Goal: Complete application form: Complete application form

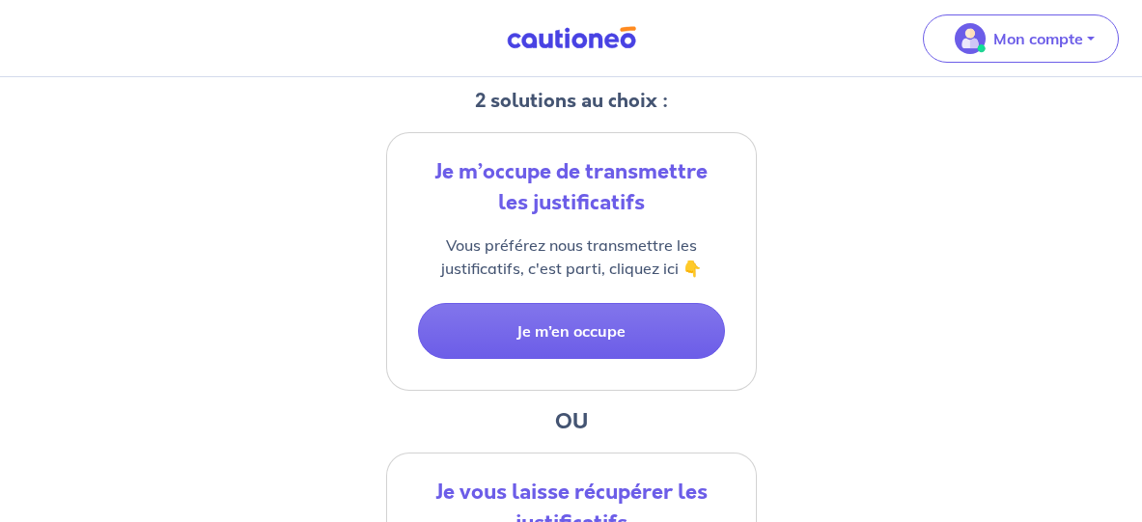
scroll to position [386, 0]
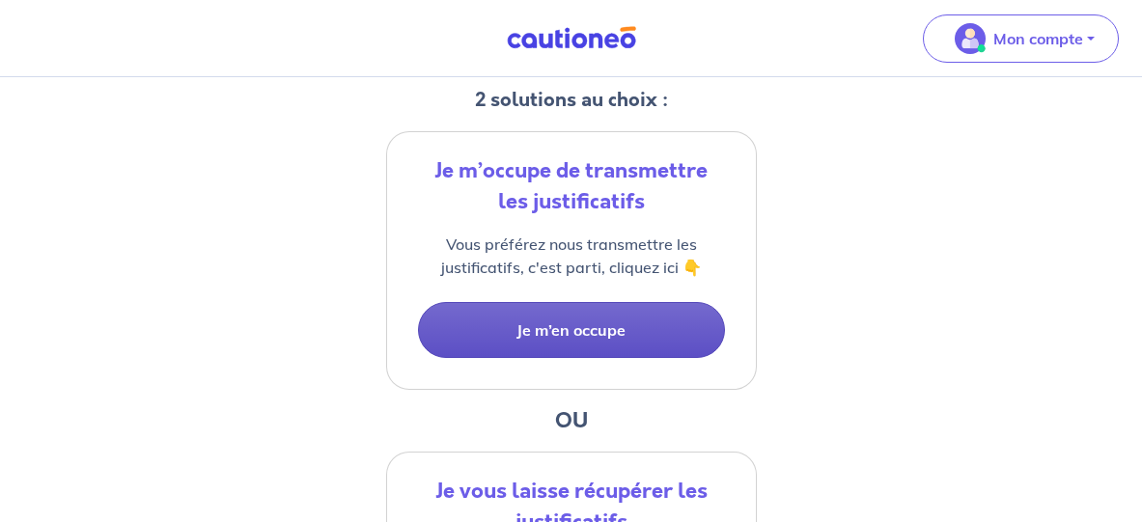
click at [580, 346] on button "Je m’en occupe" at bounding box center [571, 330] width 307 height 56
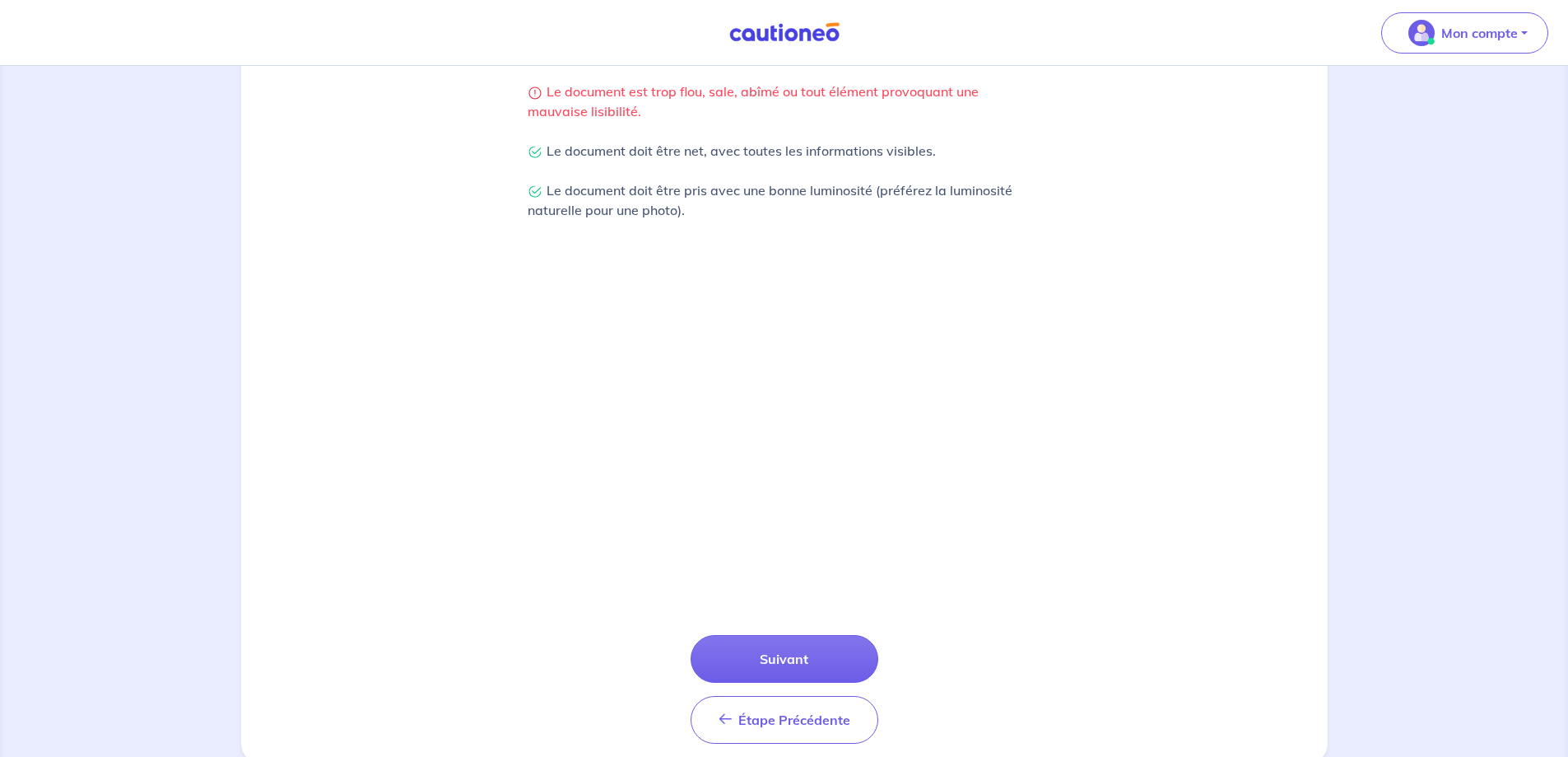
scroll to position [422, 0]
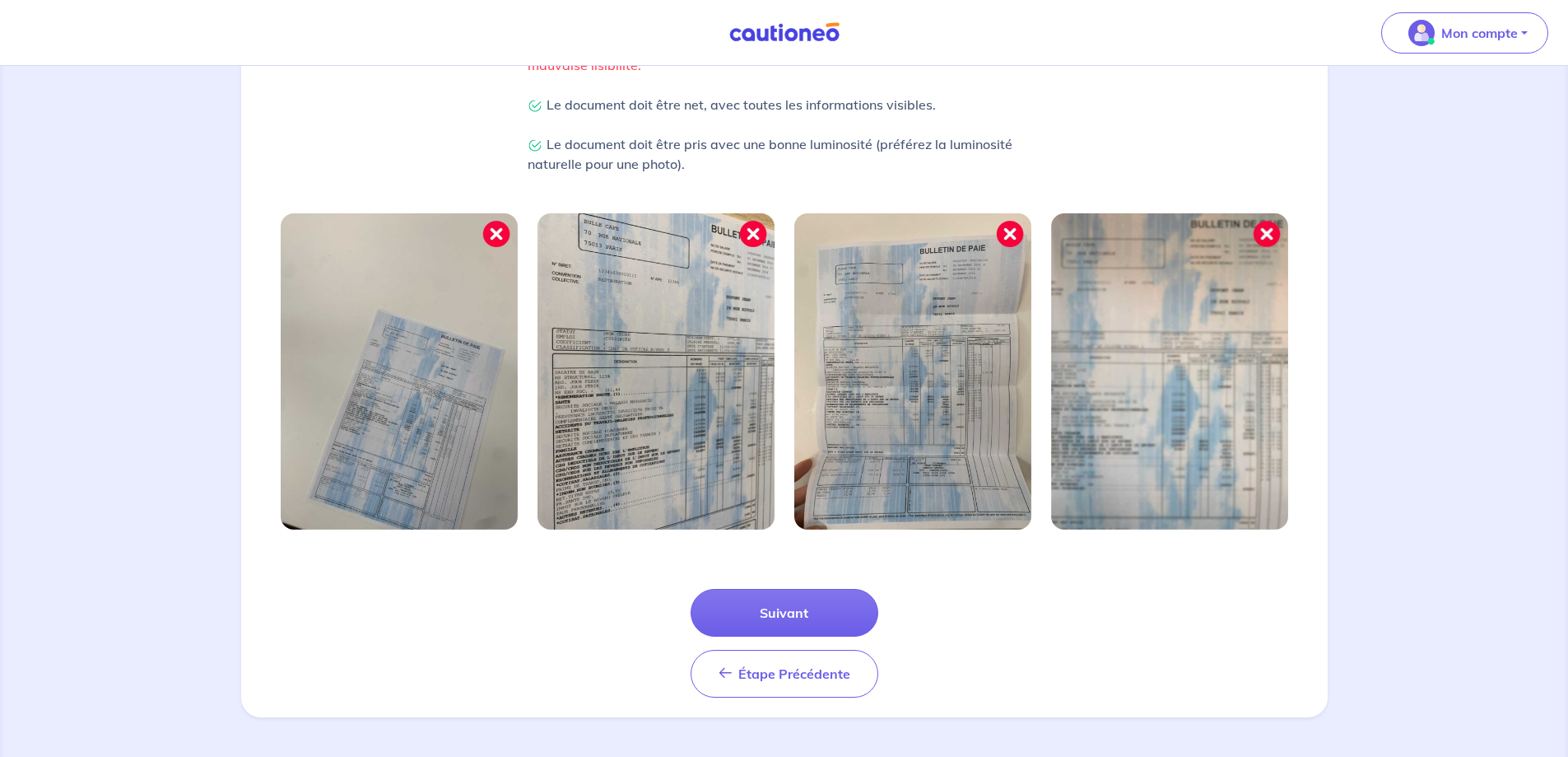
click at [761, 236] on img at bounding box center [656, 371] width 237 height 317
click at [760, 238] on img at bounding box center [656, 371] width 237 height 317
click at [758, 238] on img at bounding box center [656, 371] width 237 height 317
click at [826, 610] on button "Suivant" at bounding box center [785, 613] width 188 height 48
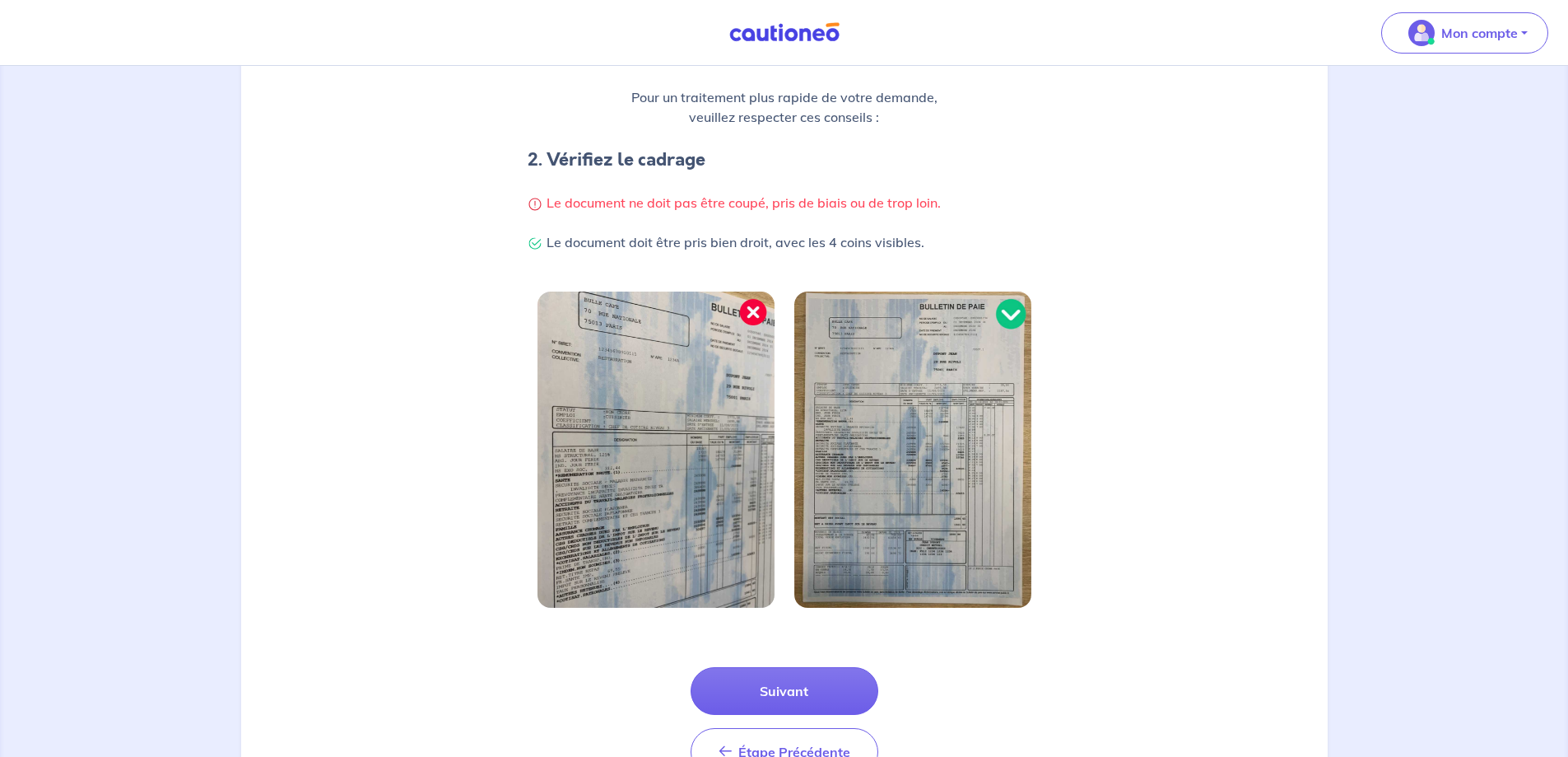
scroll to position [329, 0]
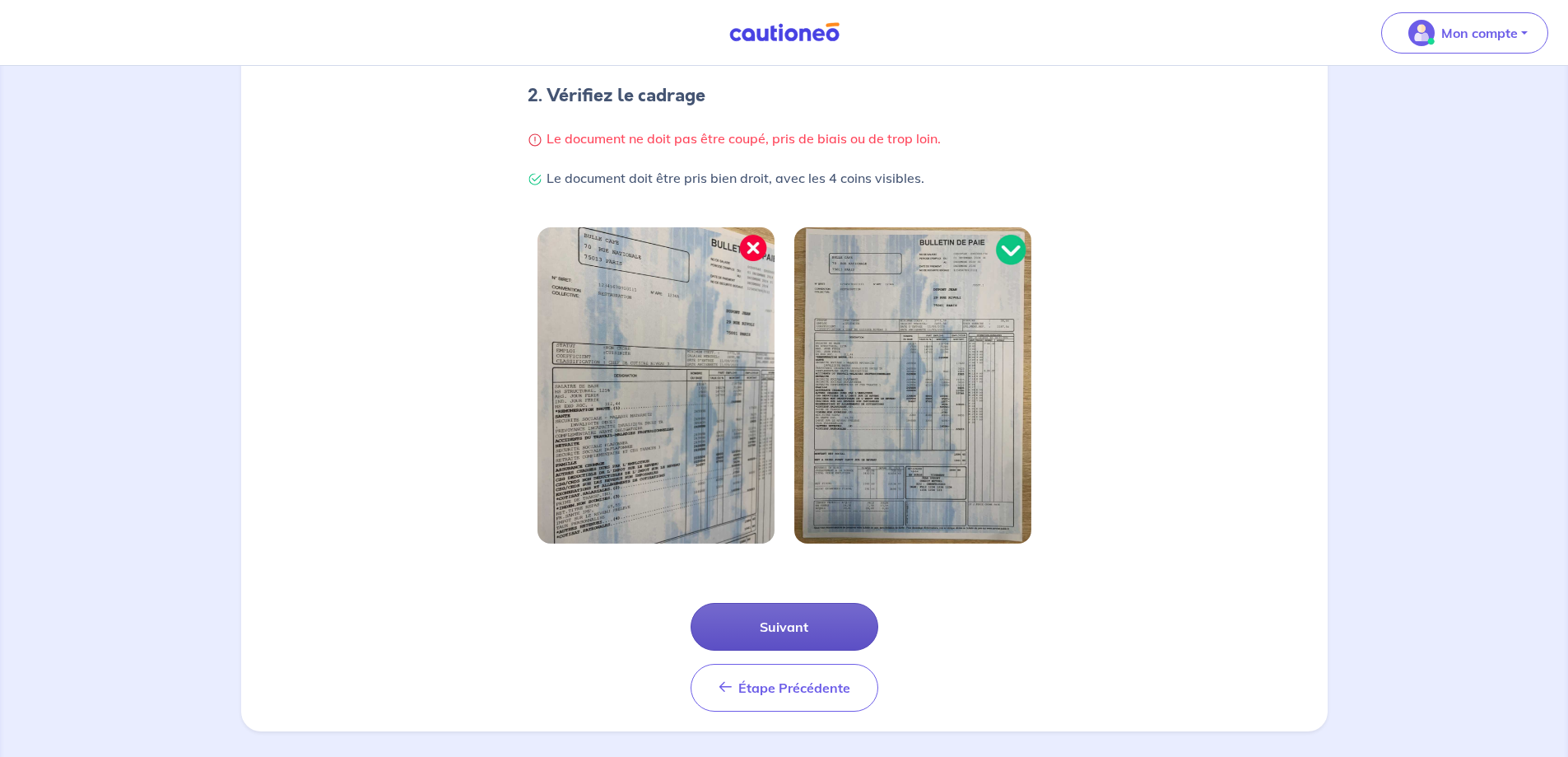
click at [793, 631] on button "Suivant" at bounding box center [785, 626] width 188 height 48
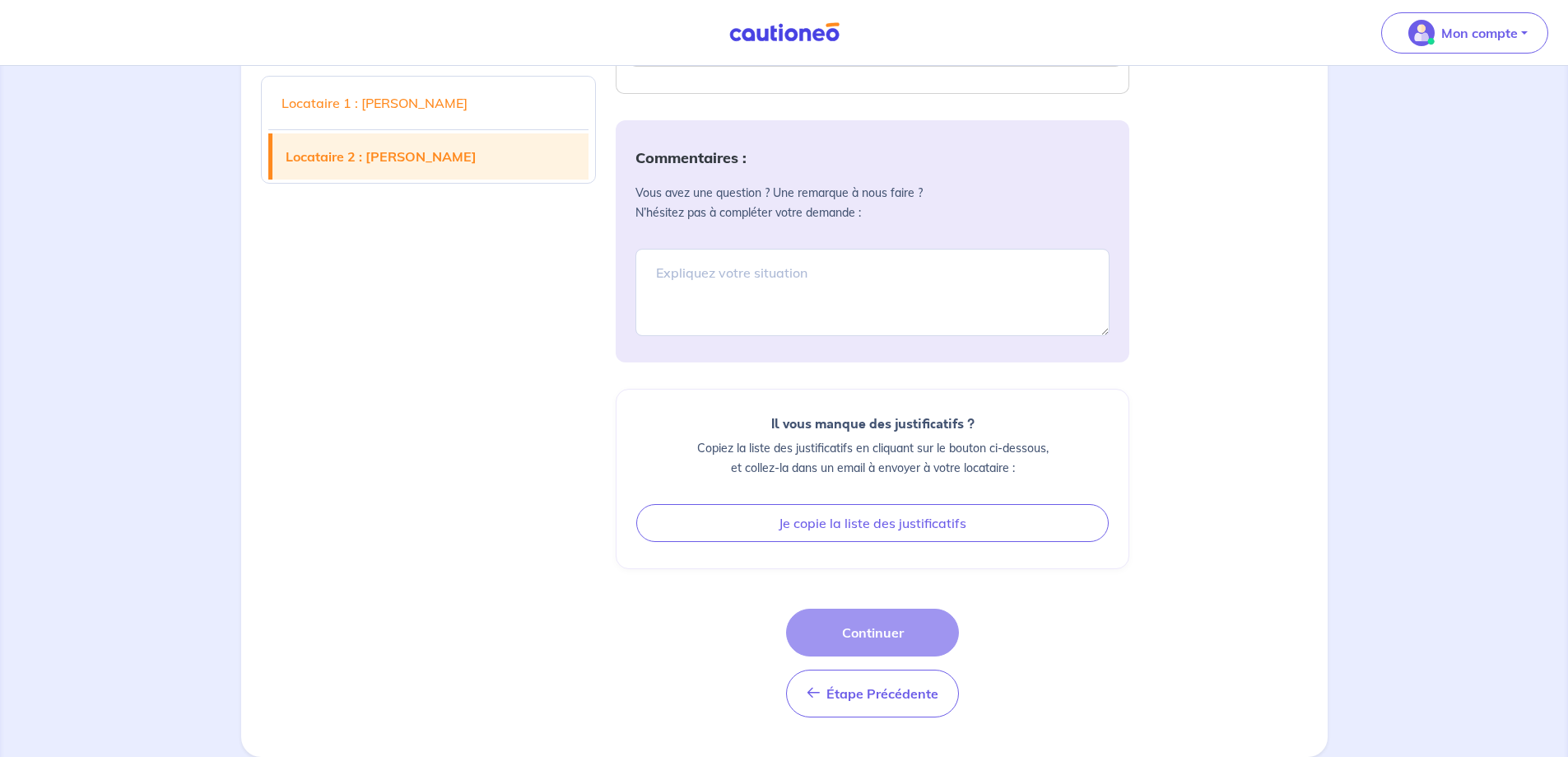
scroll to position [2809, 0]
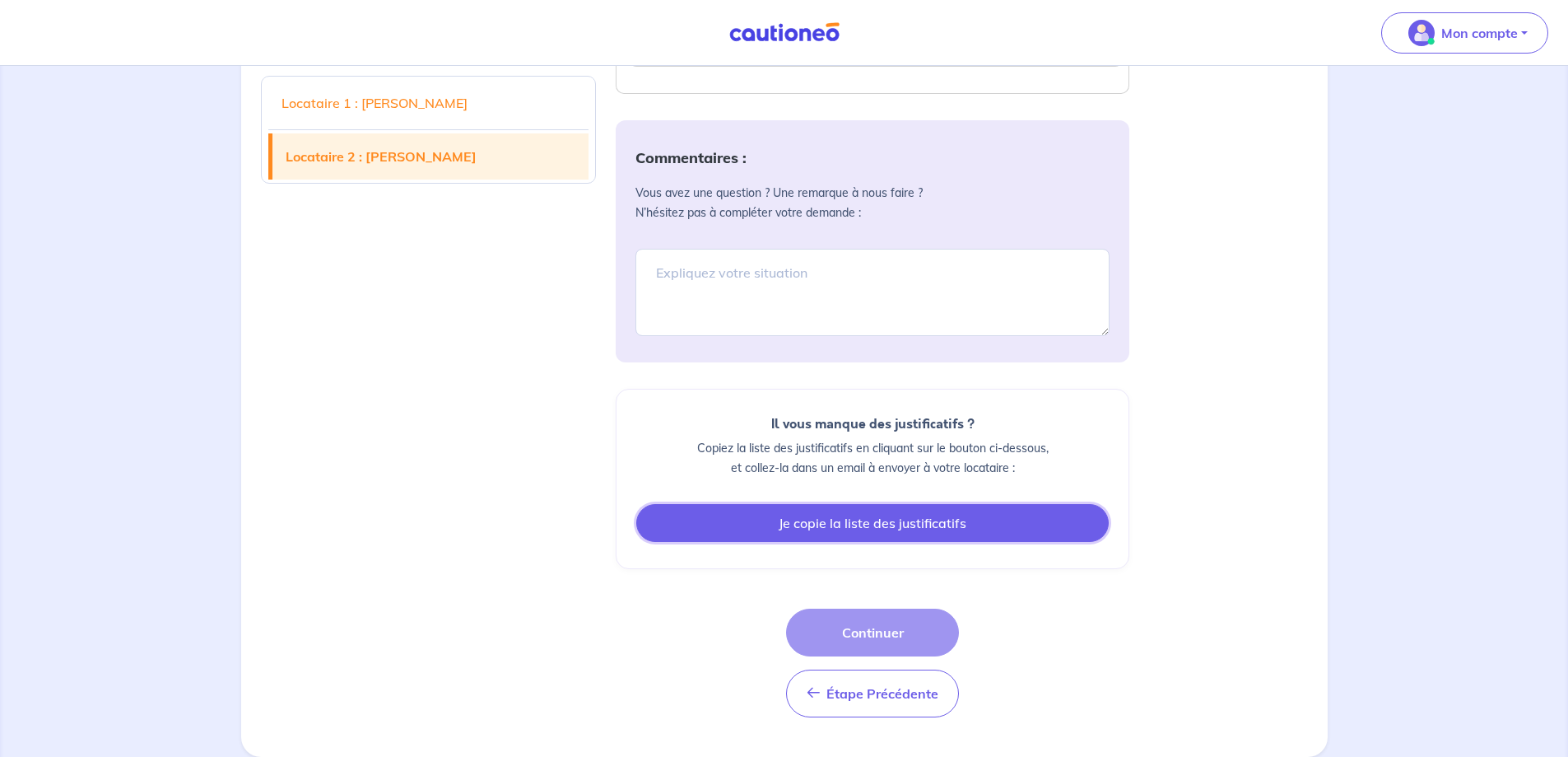
click at [750, 540] on button "Je copie la liste des justificatifs" at bounding box center [873, 523] width 473 height 38
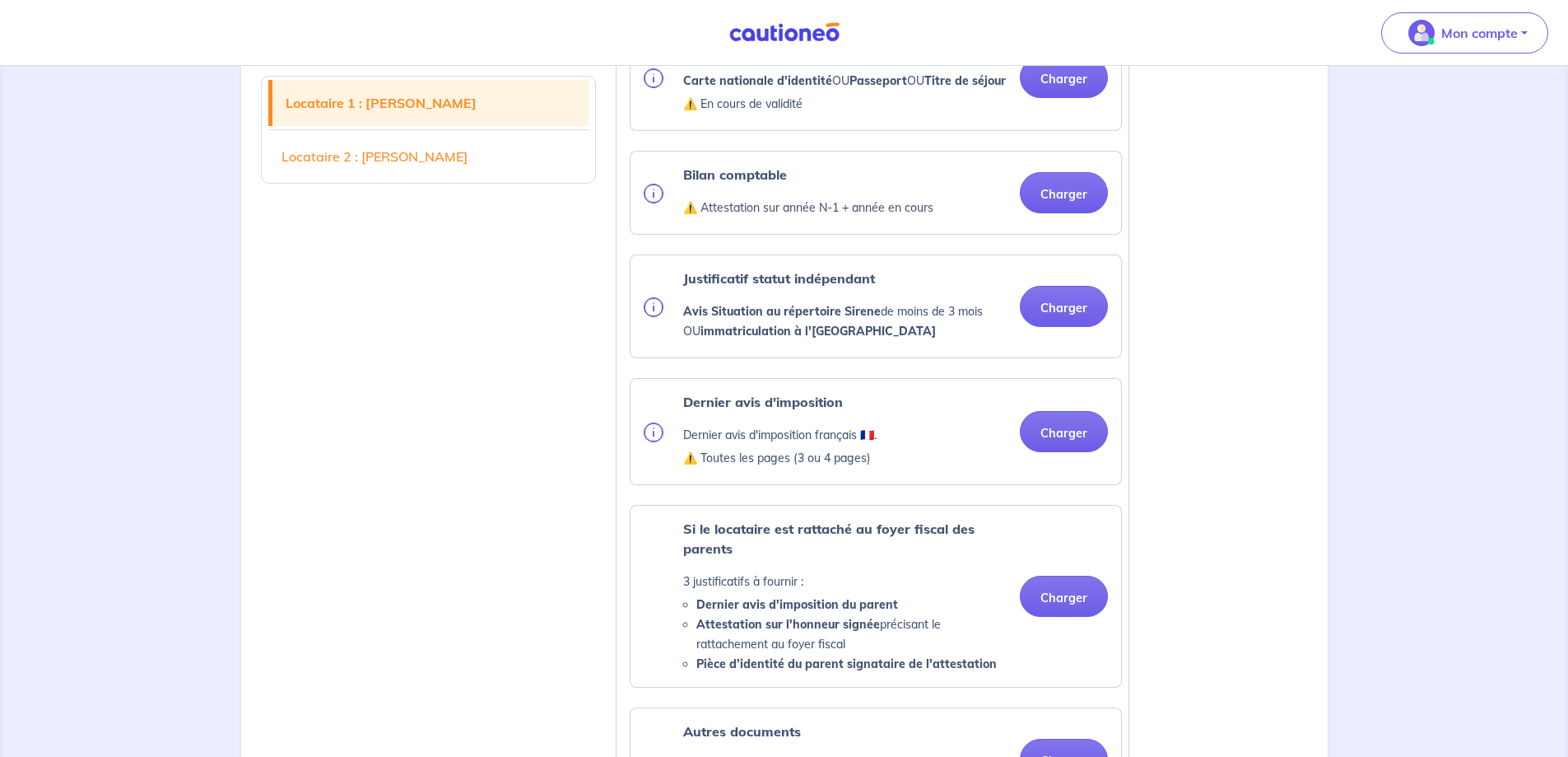
scroll to position [338, 0]
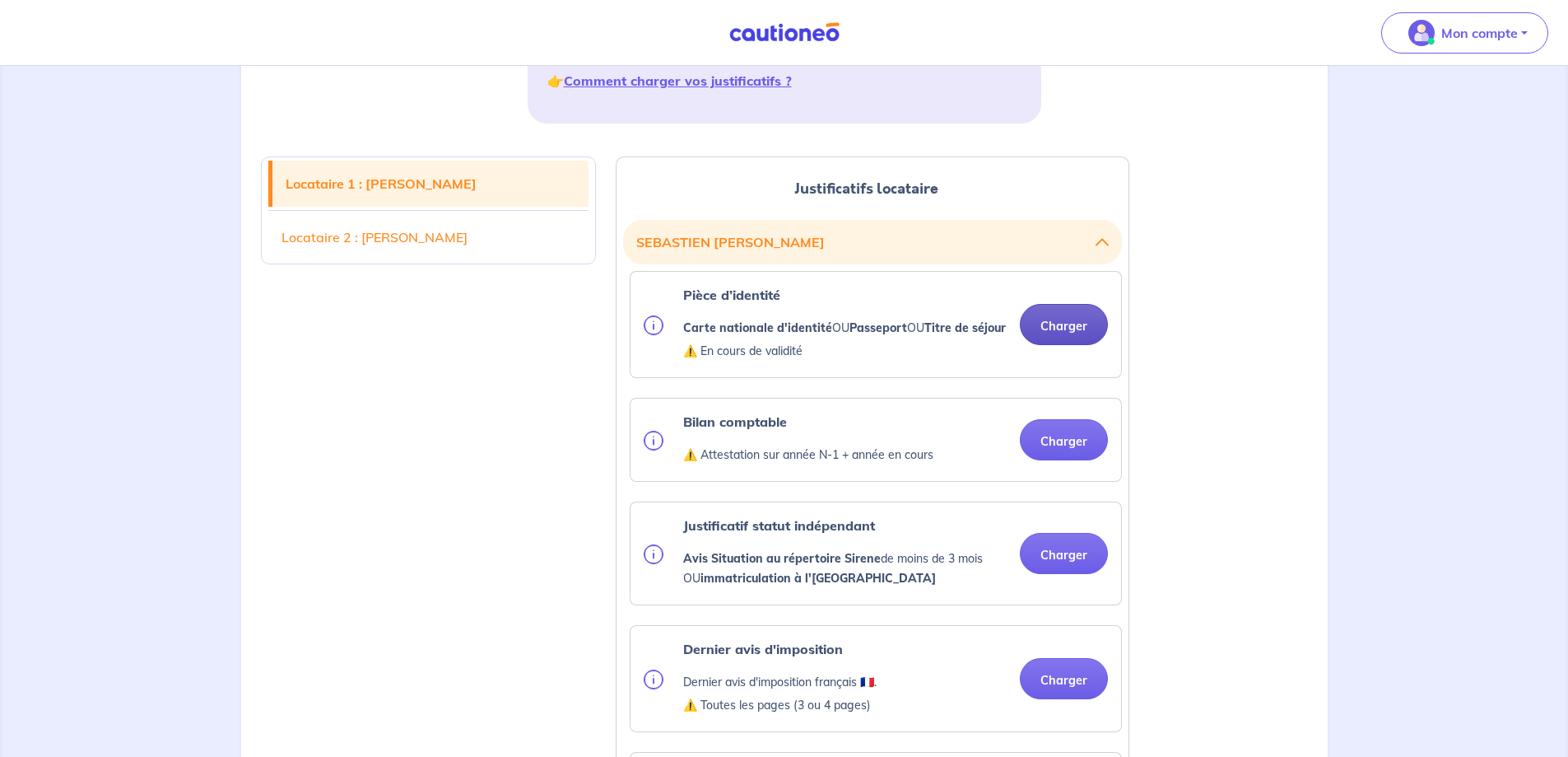
click at [1054, 345] on button "Charger" at bounding box center [1064, 324] width 88 height 41
click at [765, 361] on p "⚠️ En cours de validité" at bounding box center [845, 351] width 322 height 20
click at [1077, 345] on button "Charger" at bounding box center [1064, 324] width 88 height 41
drag, startPoint x: 778, startPoint y: 378, endPoint x: 764, endPoint y: 367, distance: 17.8
click at [776, 361] on p "⚠️ En cours de validité" at bounding box center [845, 351] width 322 height 20
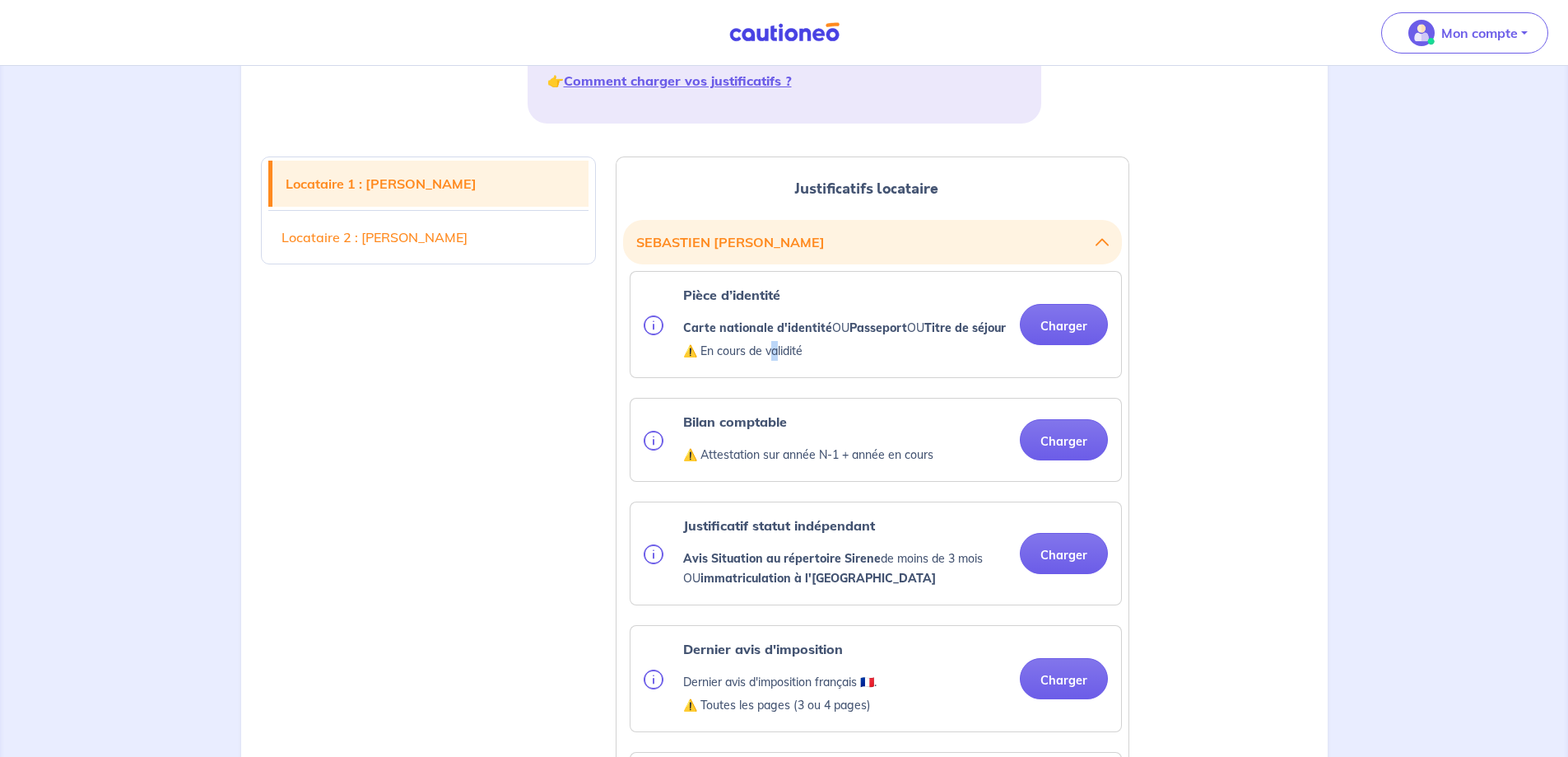
click at [653, 335] on img at bounding box center [653, 325] width 20 height 20
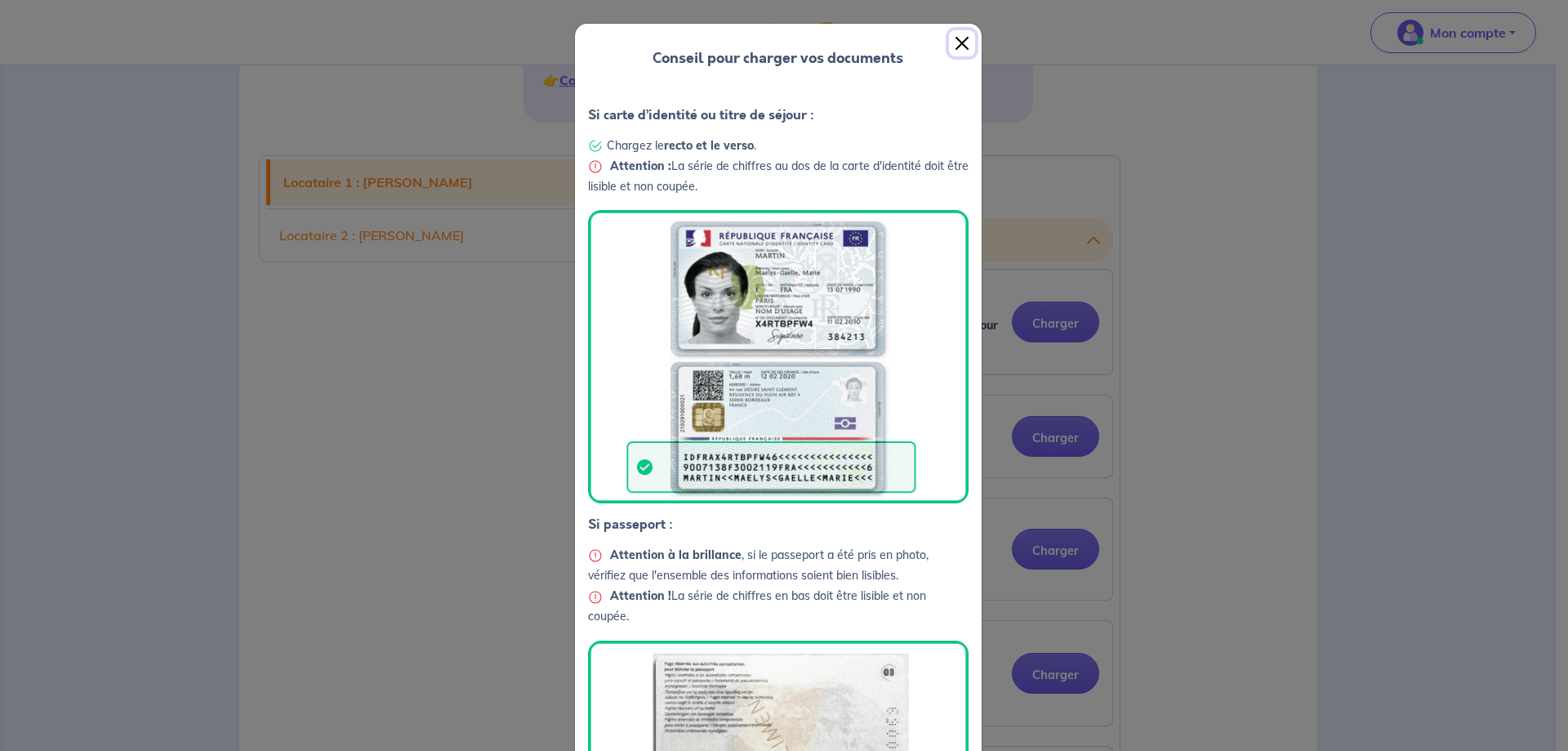
click at [951, 41] on button "Close" at bounding box center [961, 43] width 26 height 26
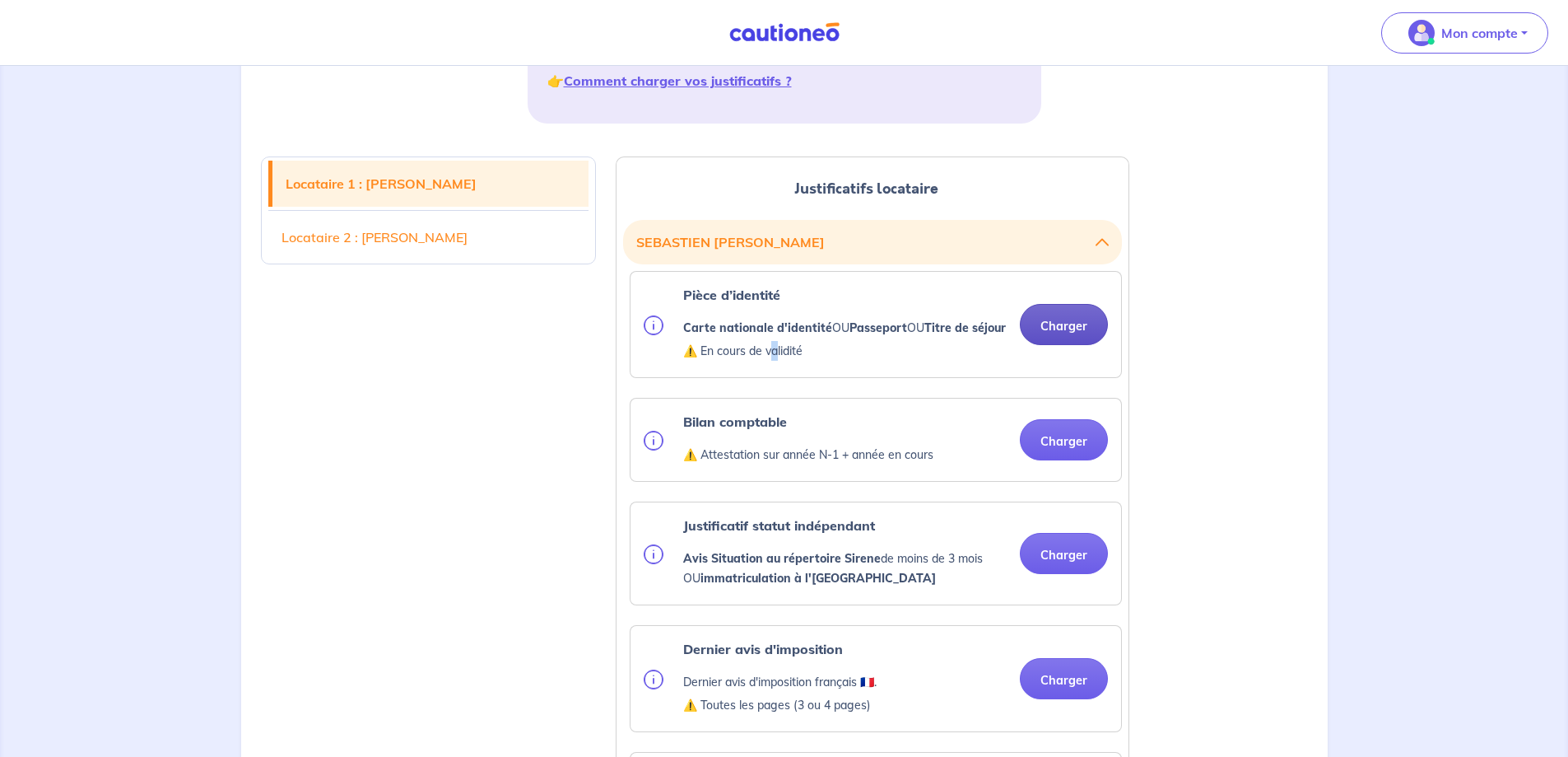
click at [1066, 327] on button "Charger" at bounding box center [1064, 324] width 88 height 41
click at [1082, 345] on button "Charger" at bounding box center [1064, 324] width 88 height 41
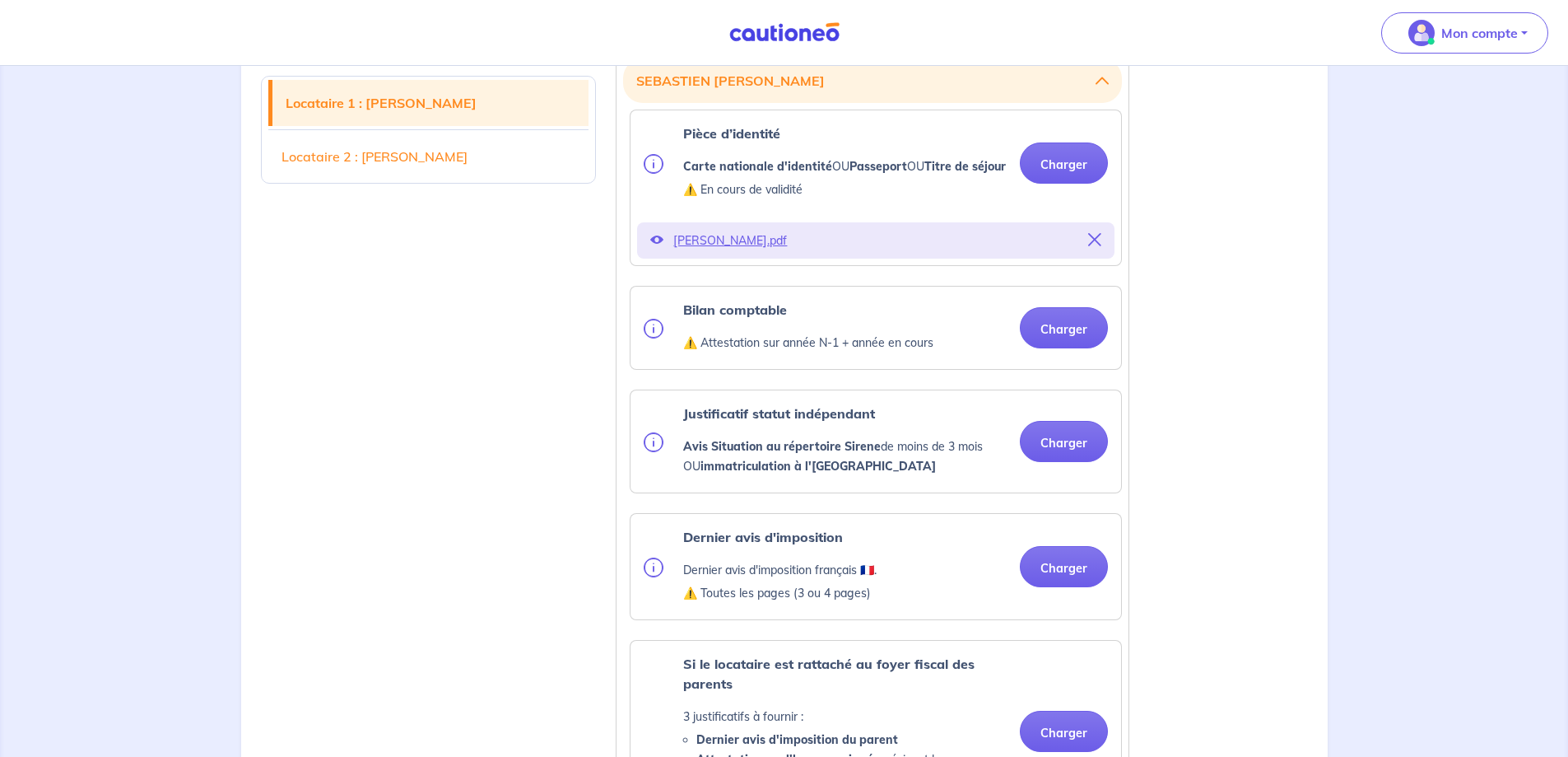
scroll to position [503, 0]
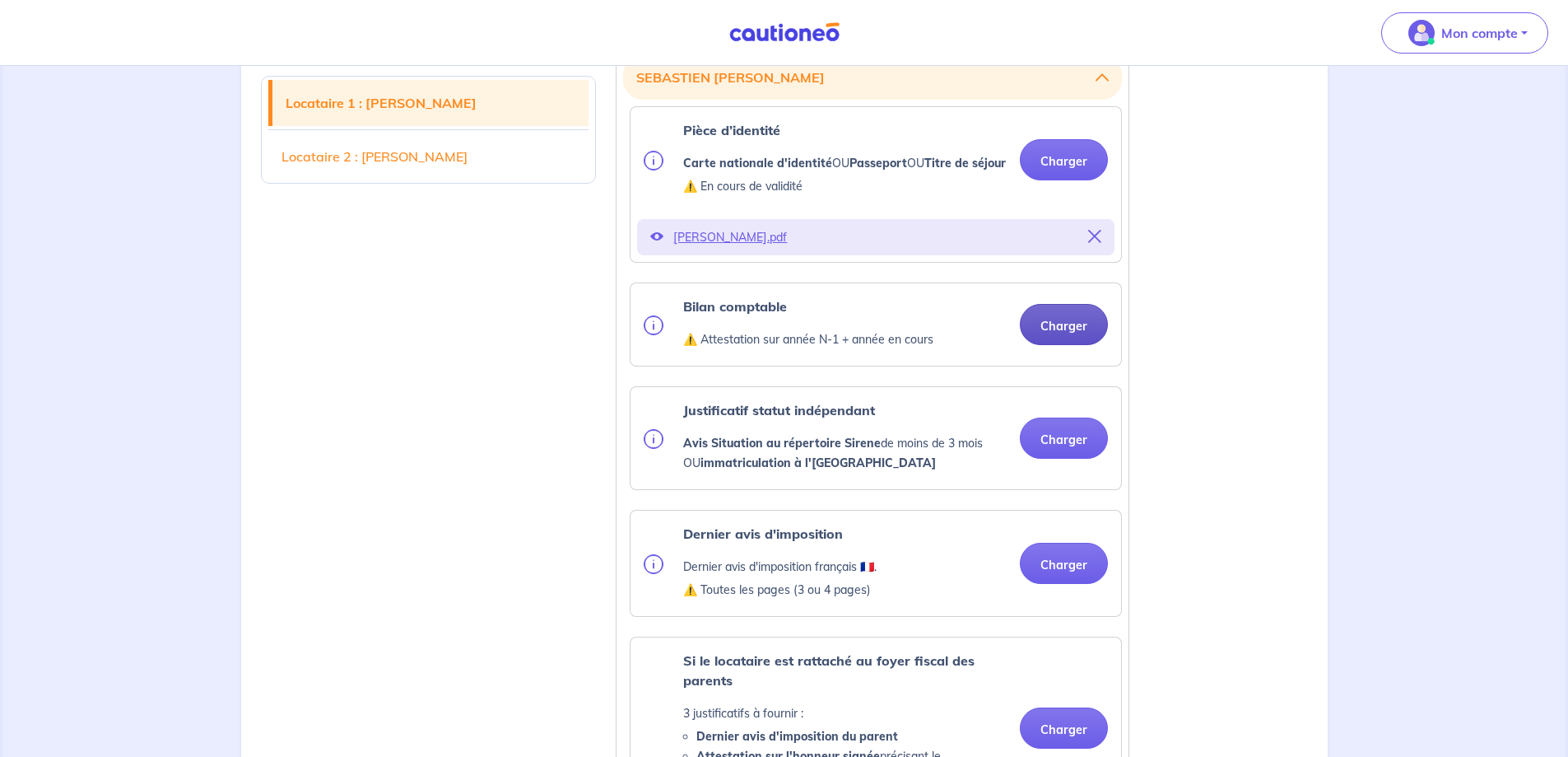
click at [1042, 345] on button "Charger" at bounding box center [1064, 324] width 88 height 41
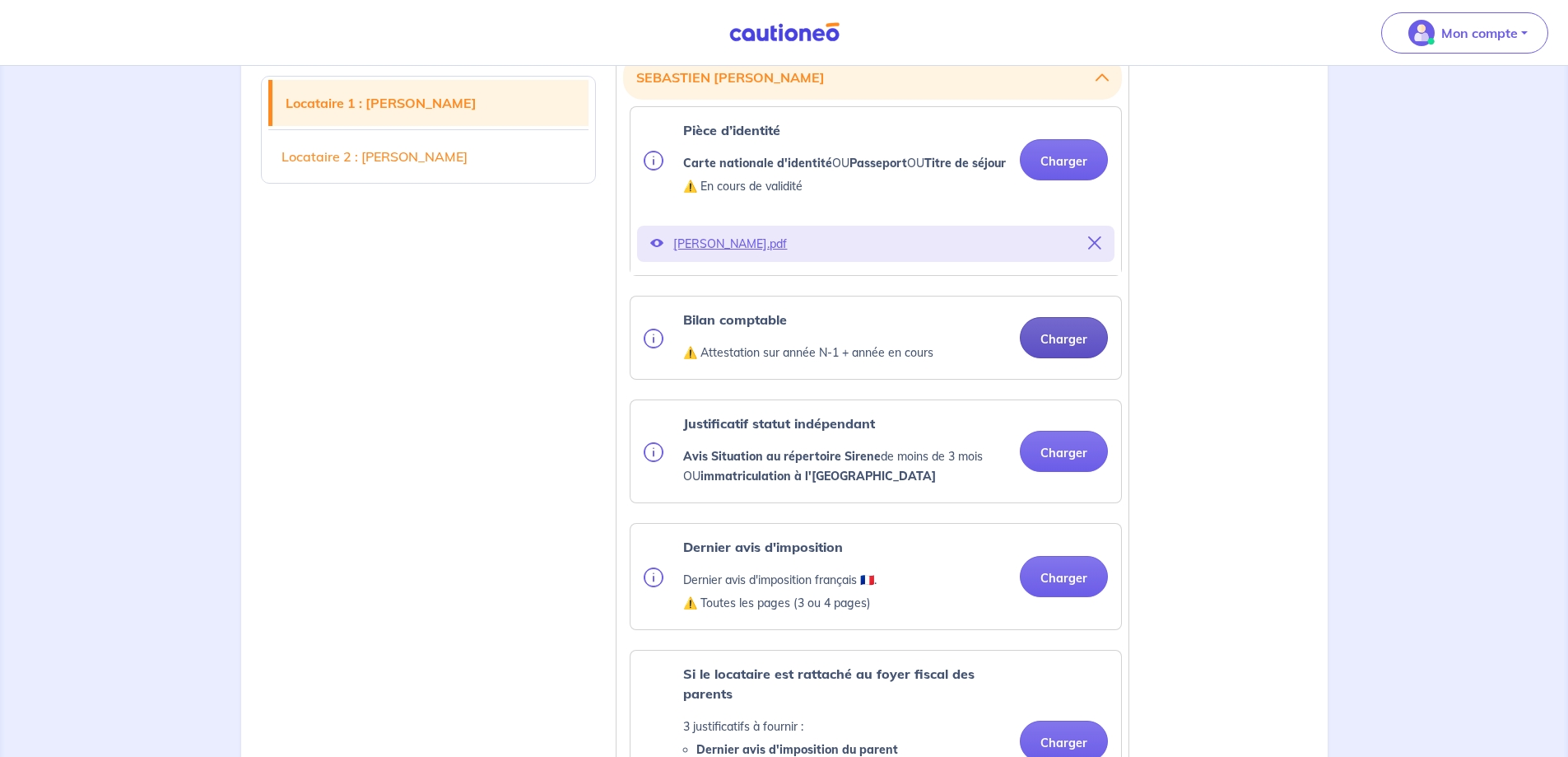
click at [1076, 358] on button "Charger" at bounding box center [1064, 338] width 88 height 41
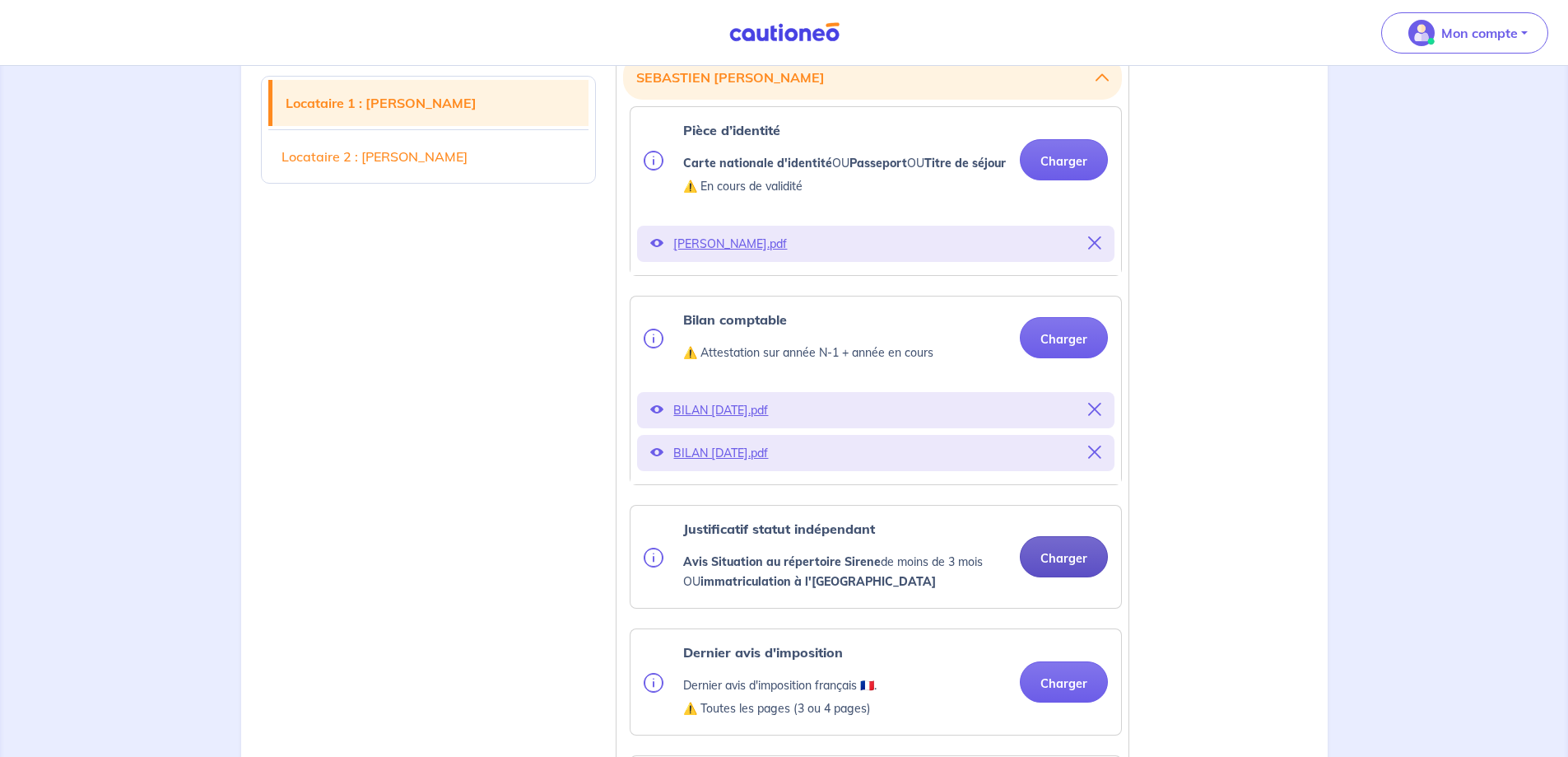
click at [1080, 574] on button "Charger" at bounding box center [1064, 556] width 88 height 41
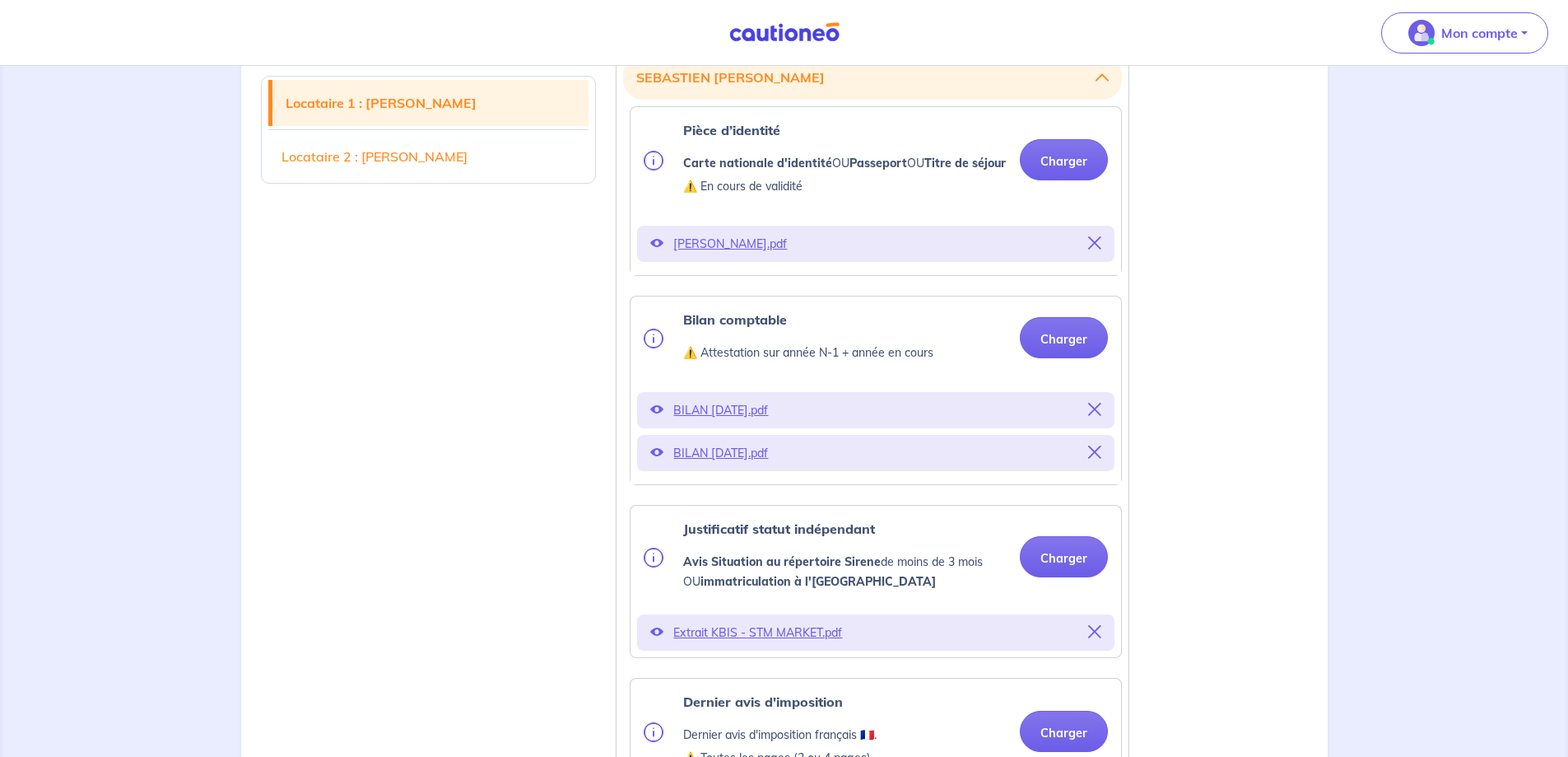
scroll to position [832, 0]
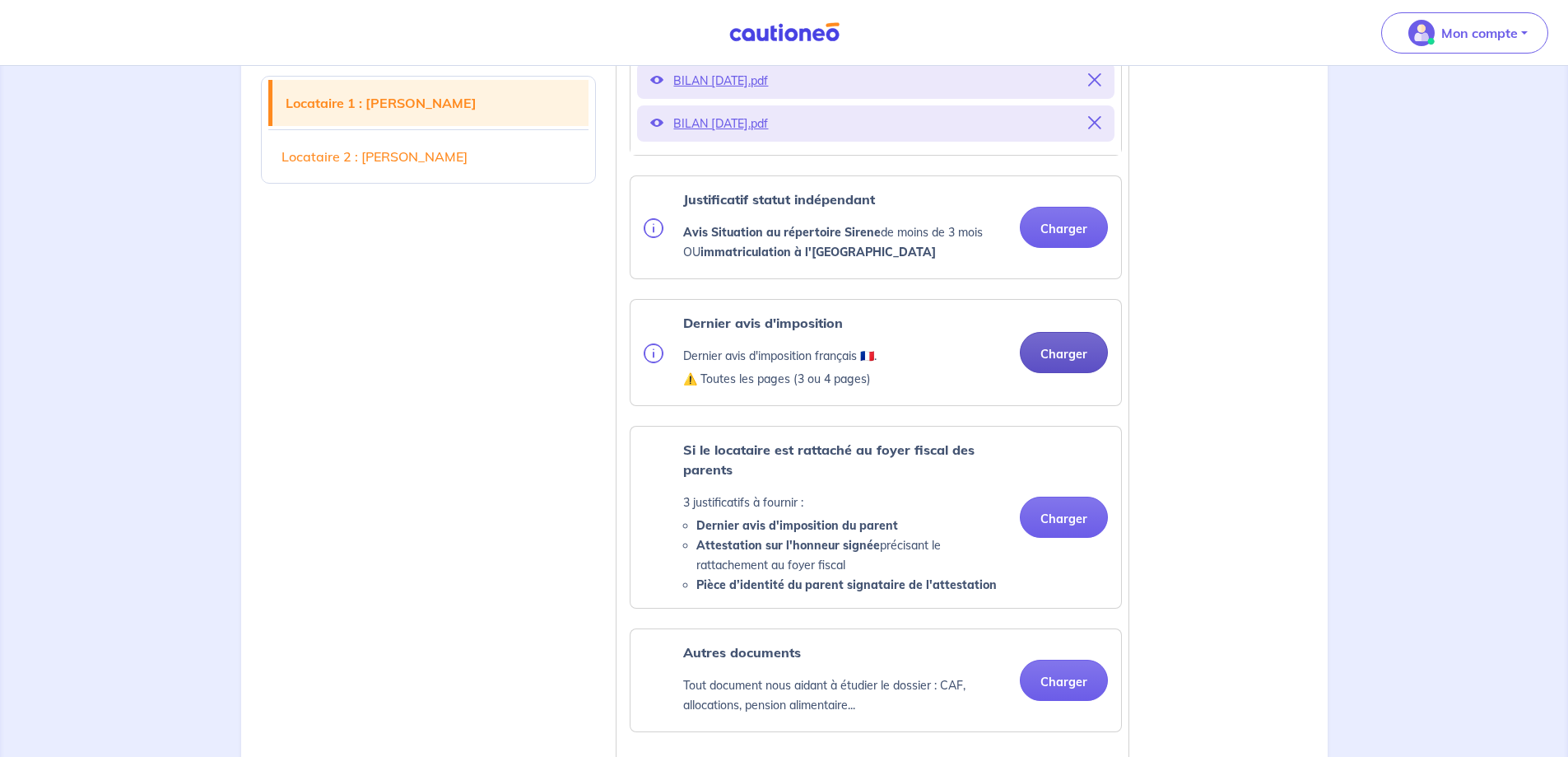
click at [1083, 429] on ul "Pièce d’identité Carte nationale d'identité OU Passeport OU Titre de séjour ⚠️ …" at bounding box center [873, 365] width 499 height 1178
click at [1066, 373] on button "Charger" at bounding box center [1064, 352] width 88 height 41
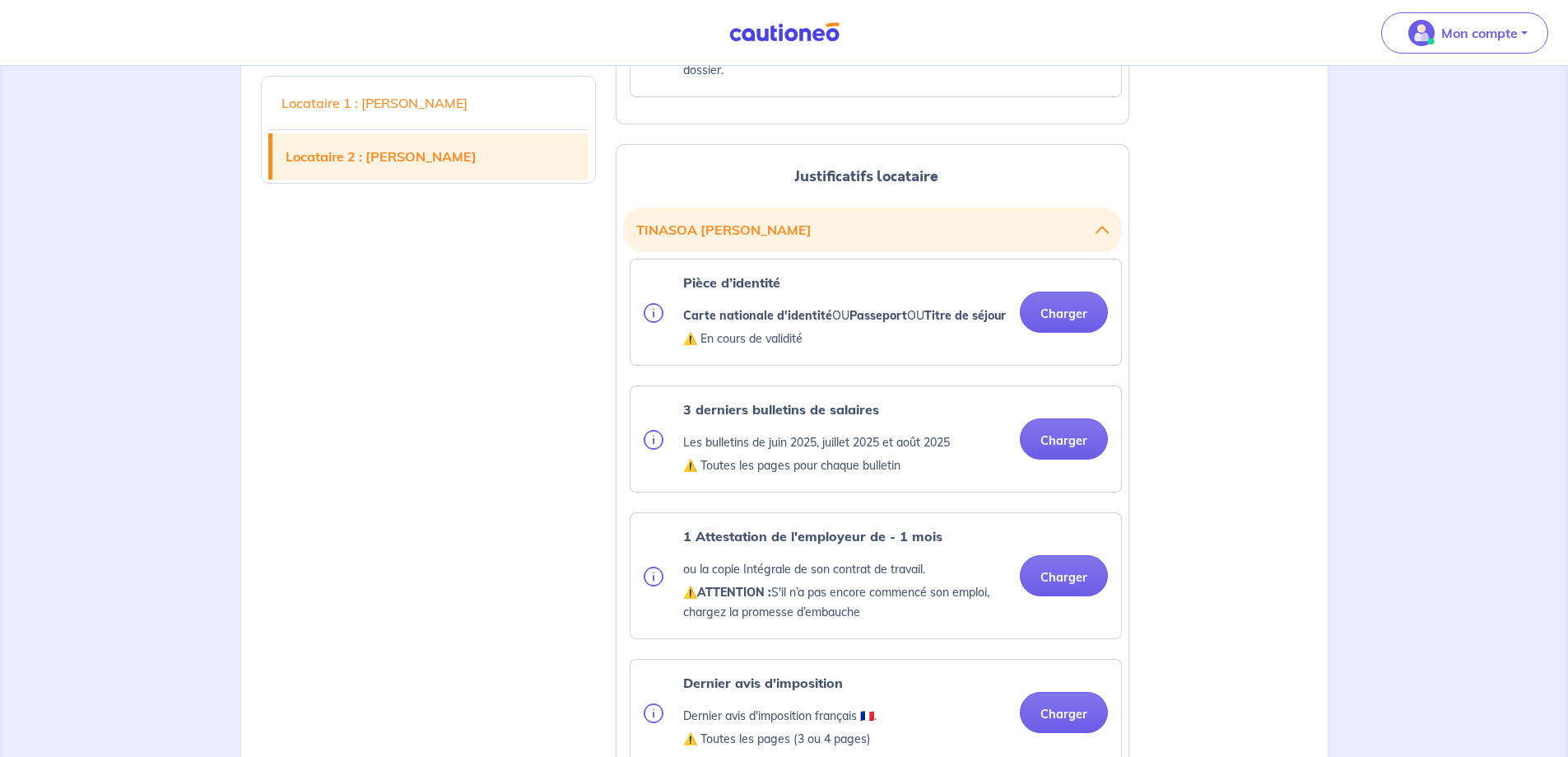
scroll to position [1820, 0]
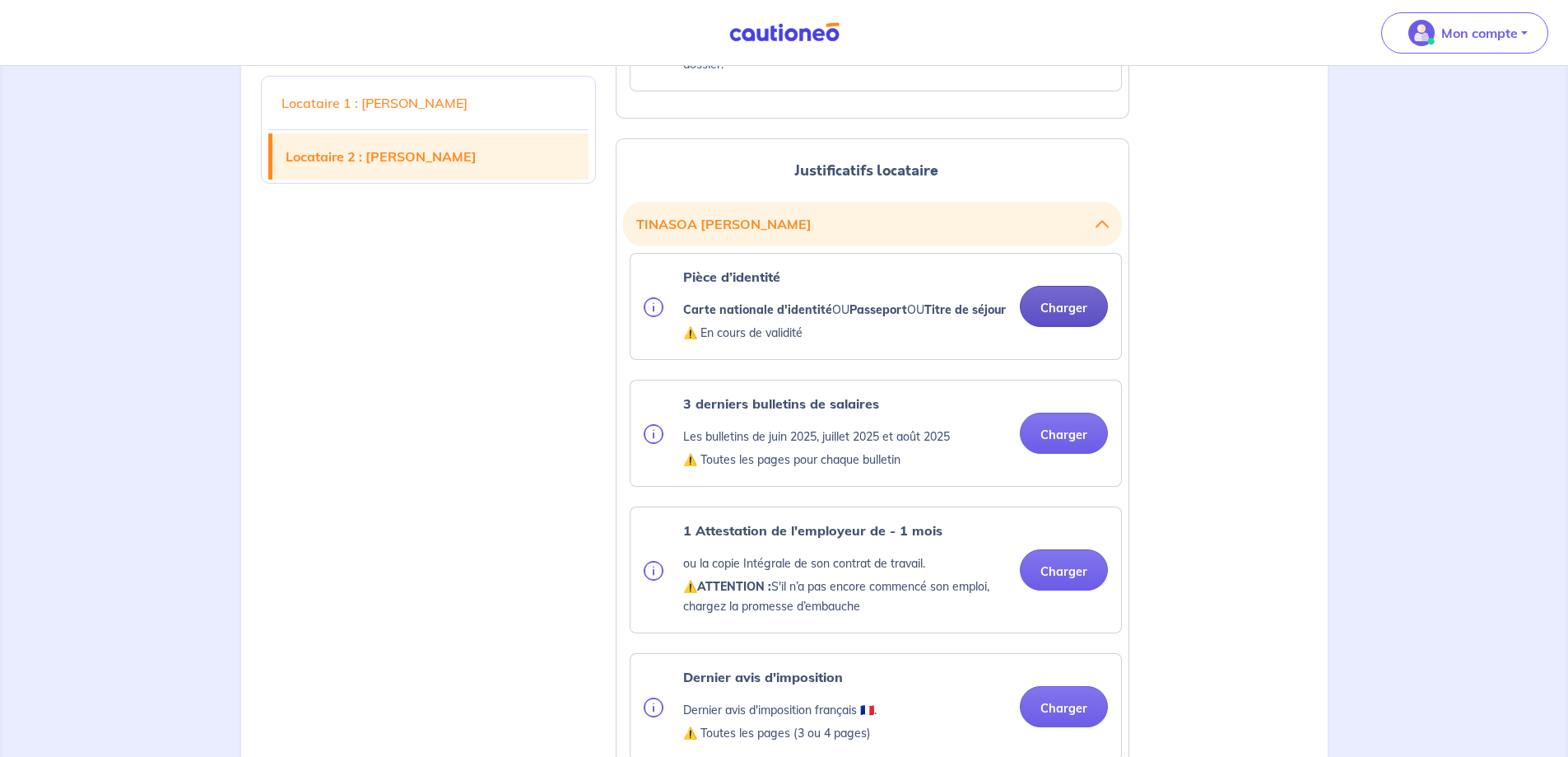
click at [1069, 327] on button "Charger" at bounding box center [1064, 306] width 88 height 41
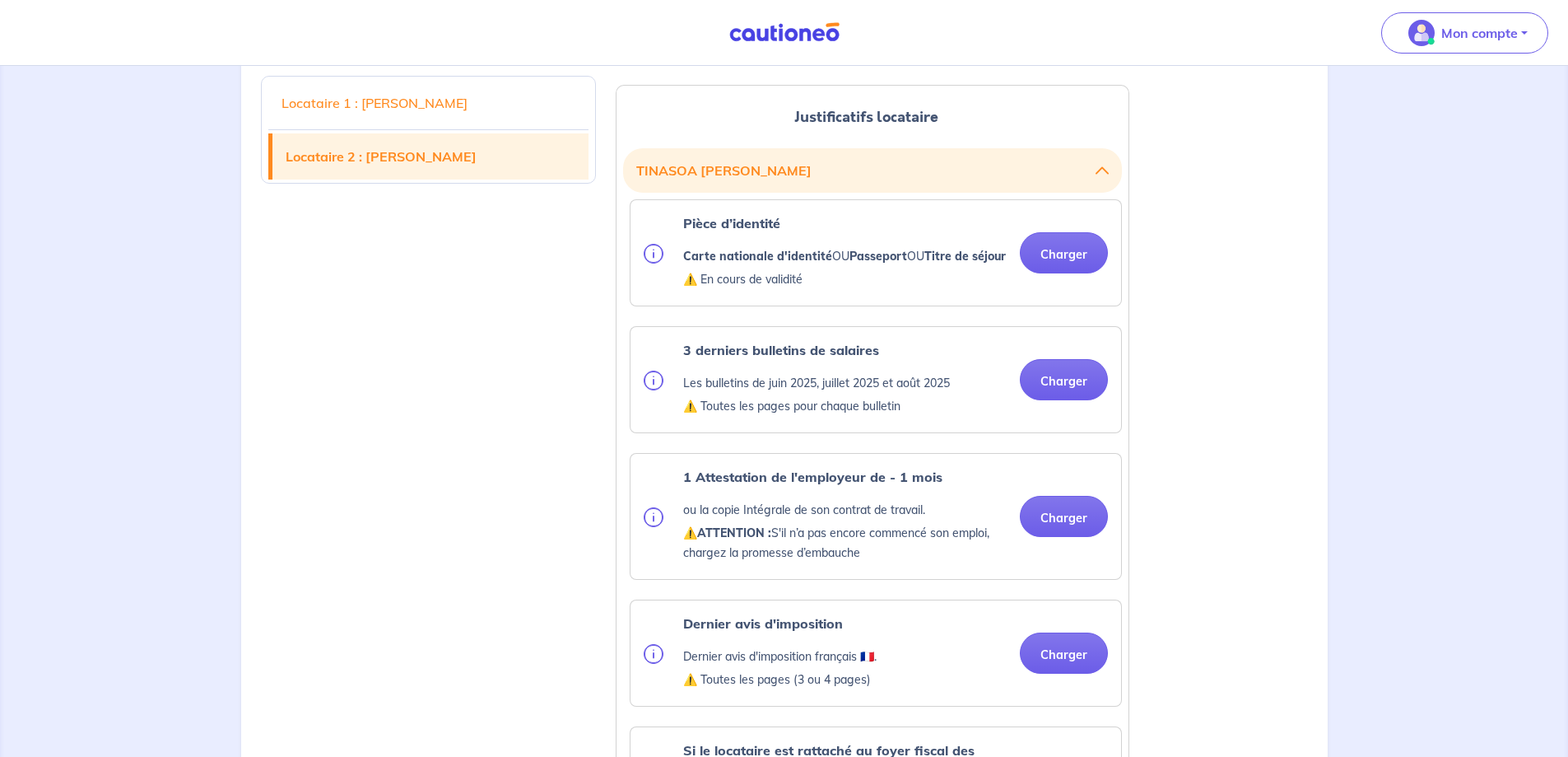
scroll to position [1902, 0]
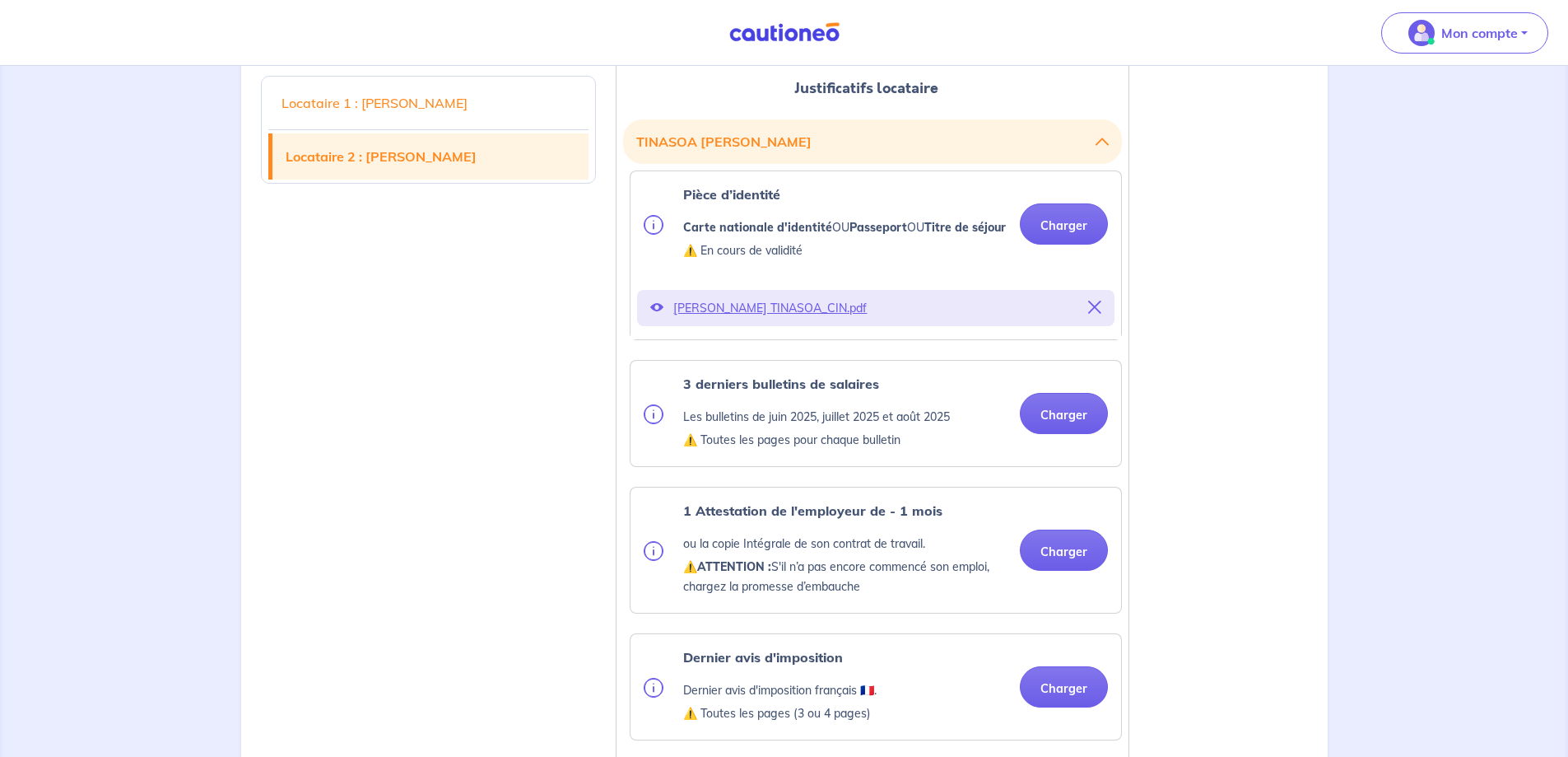
click at [1069, 398] on ul "Pièce d’identité Carte nationale d'identité OU Passeport OU Titre de séjour ⚠️ …" at bounding box center [873, 730] width 499 height 1118
click at [1070, 434] on button "Charger" at bounding box center [1064, 413] width 88 height 41
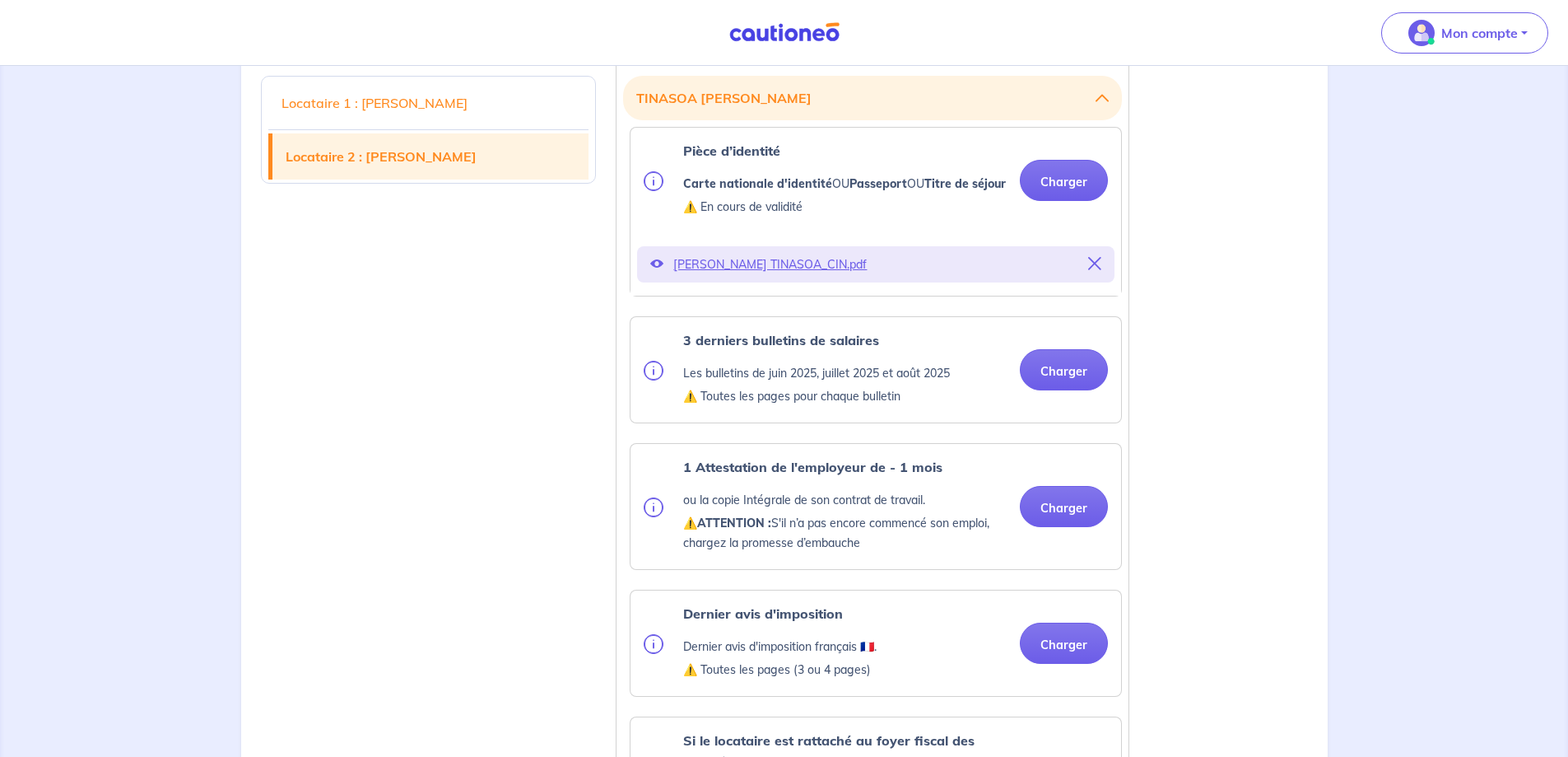
scroll to position [1985, 0]
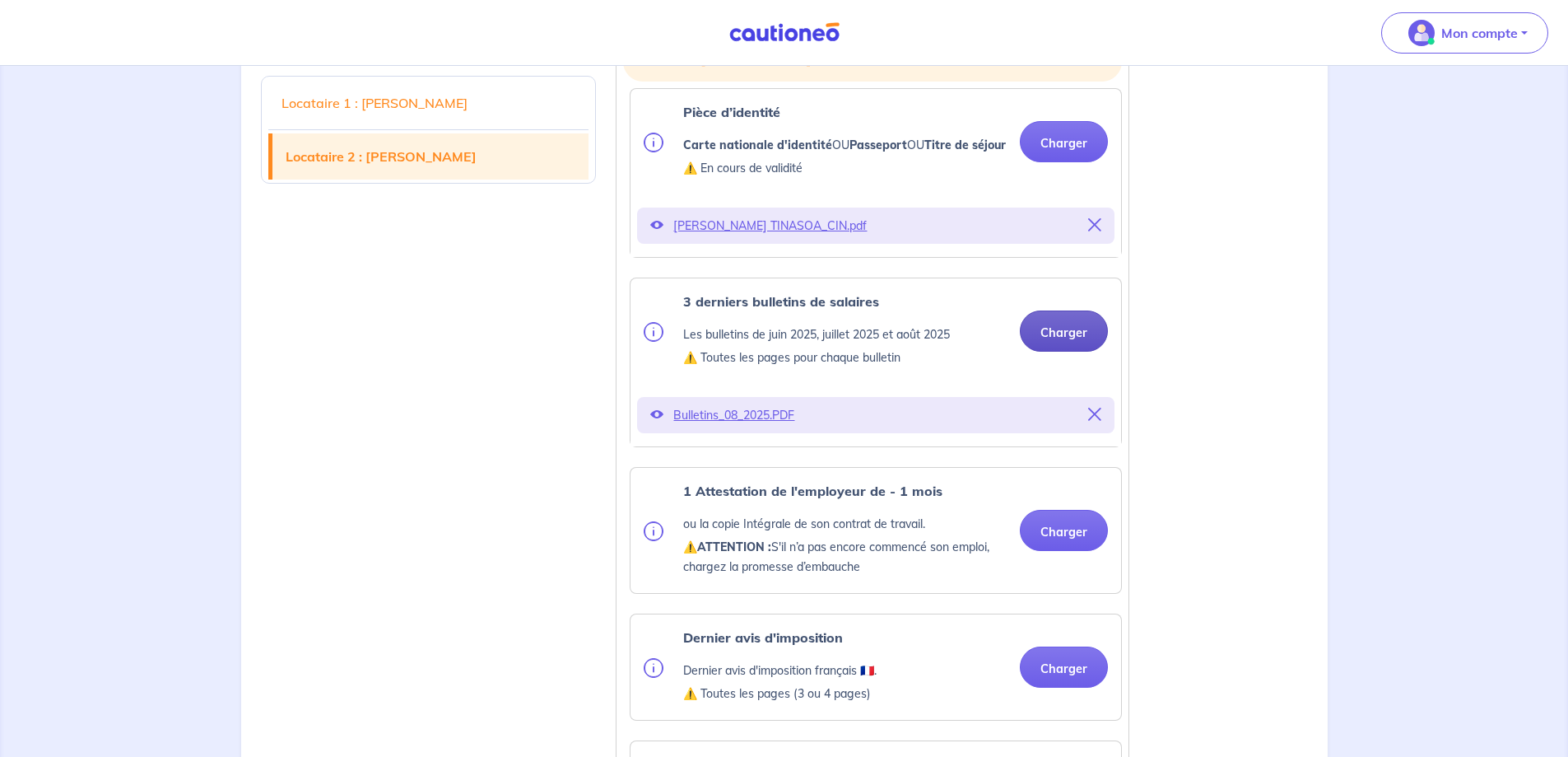
click at [1062, 352] on button "Charger" at bounding box center [1064, 331] width 88 height 41
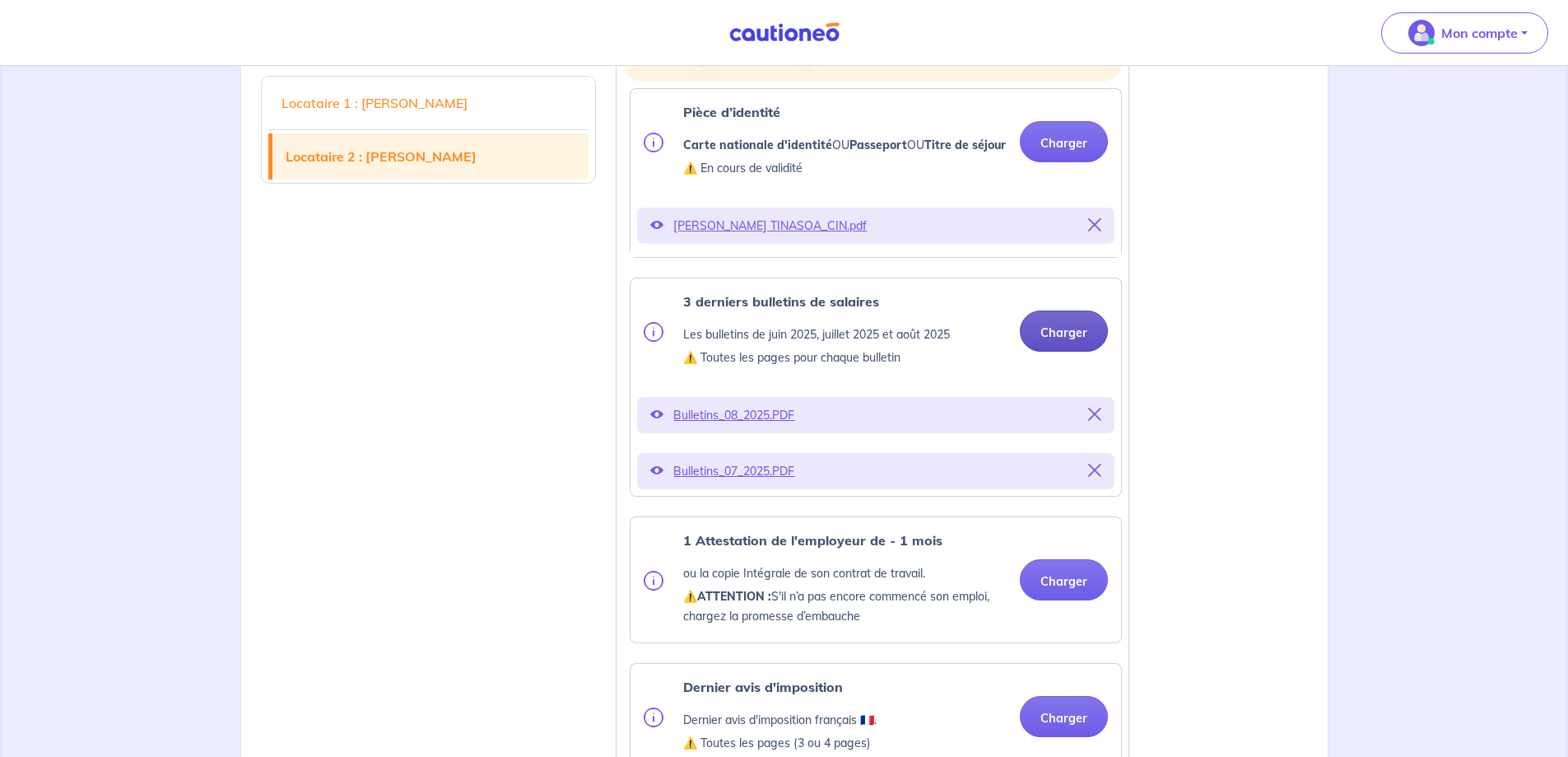
drag, startPoint x: 1091, startPoint y: 355, endPoint x: 1075, endPoint y: 377, distance: 27.2
click at [1075, 352] on button "Charger" at bounding box center [1064, 331] width 88 height 41
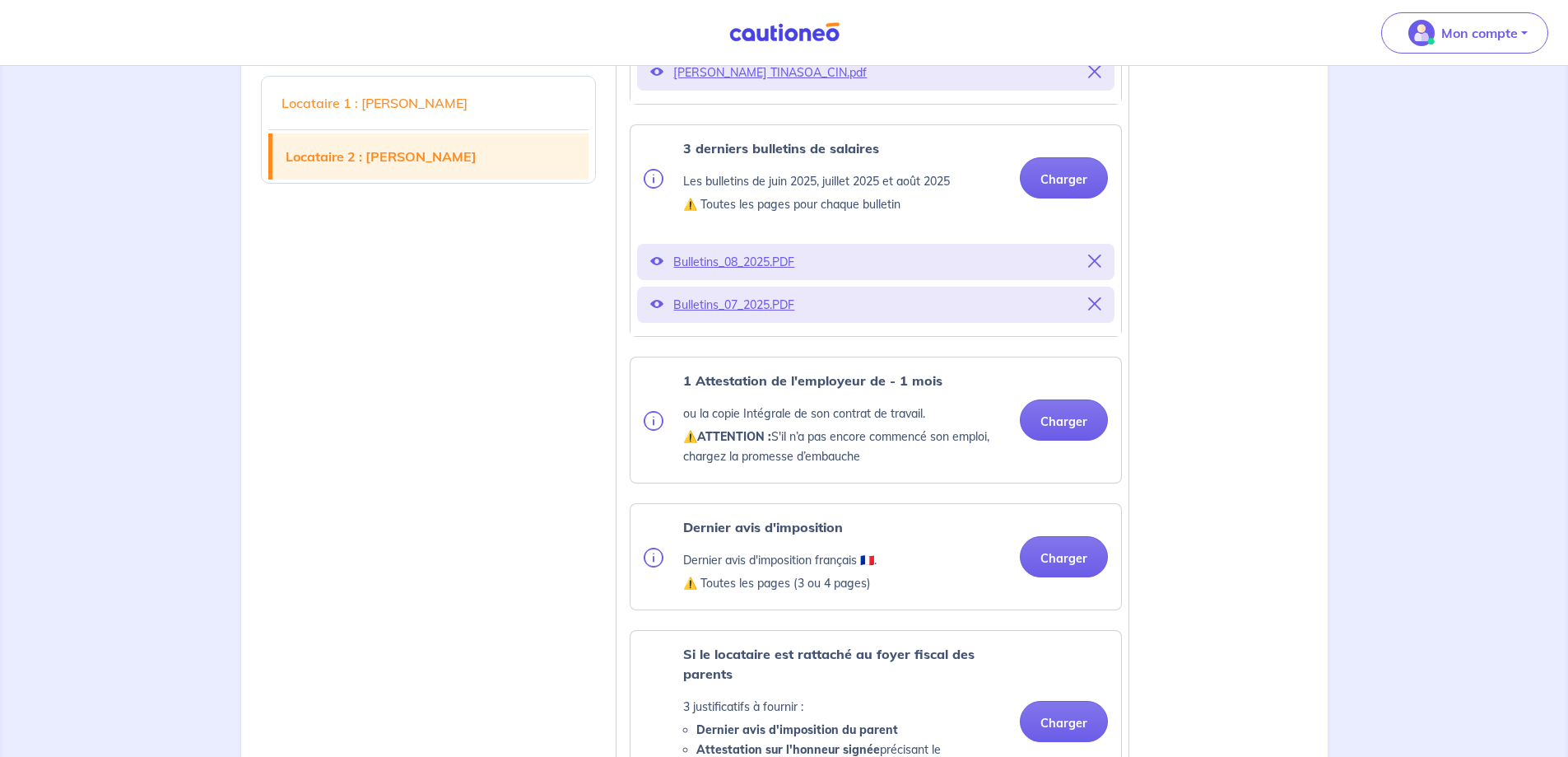
scroll to position [2232, 0]
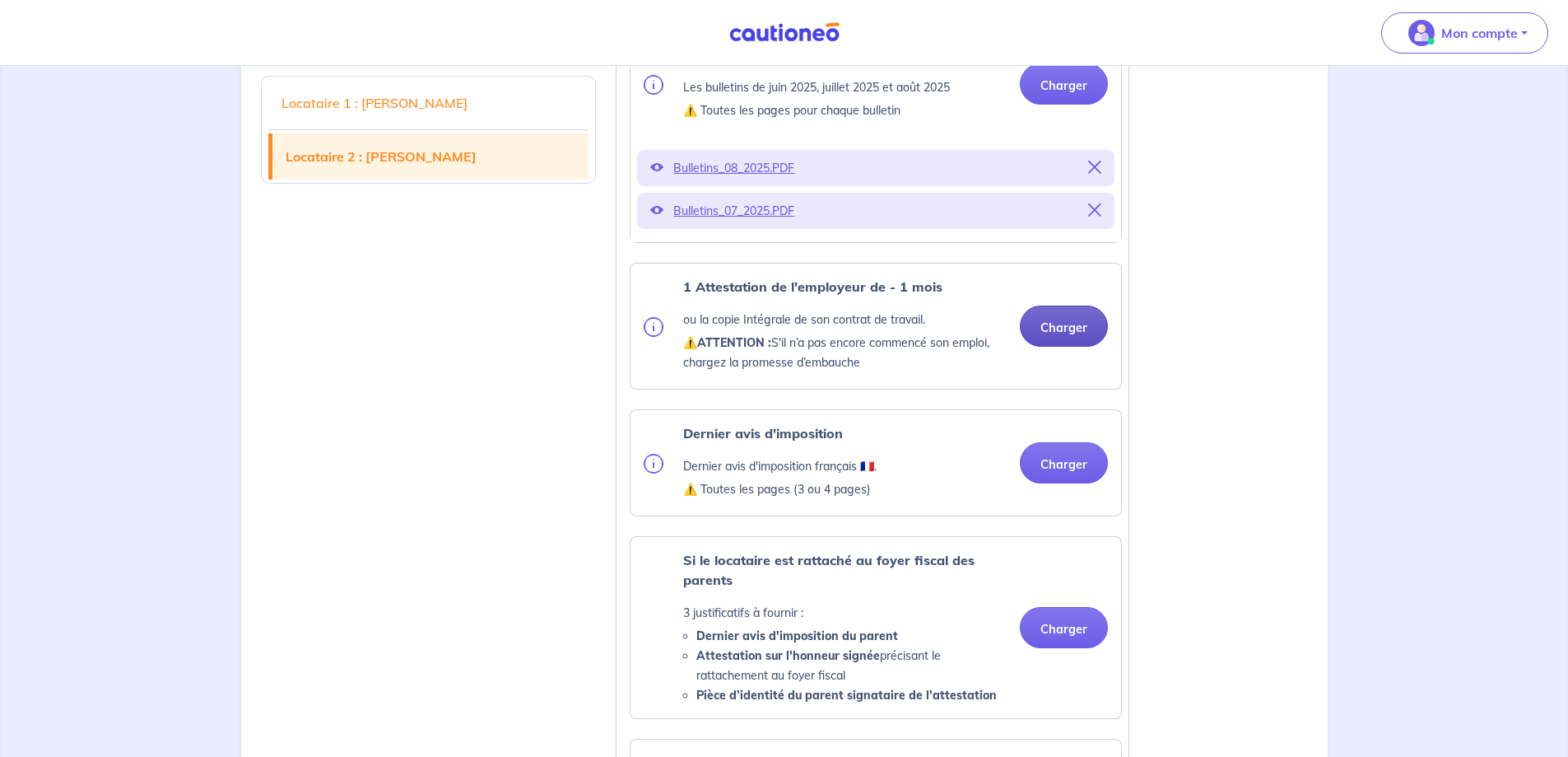
click at [1076, 346] on button "Charger" at bounding box center [1064, 326] width 88 height 41
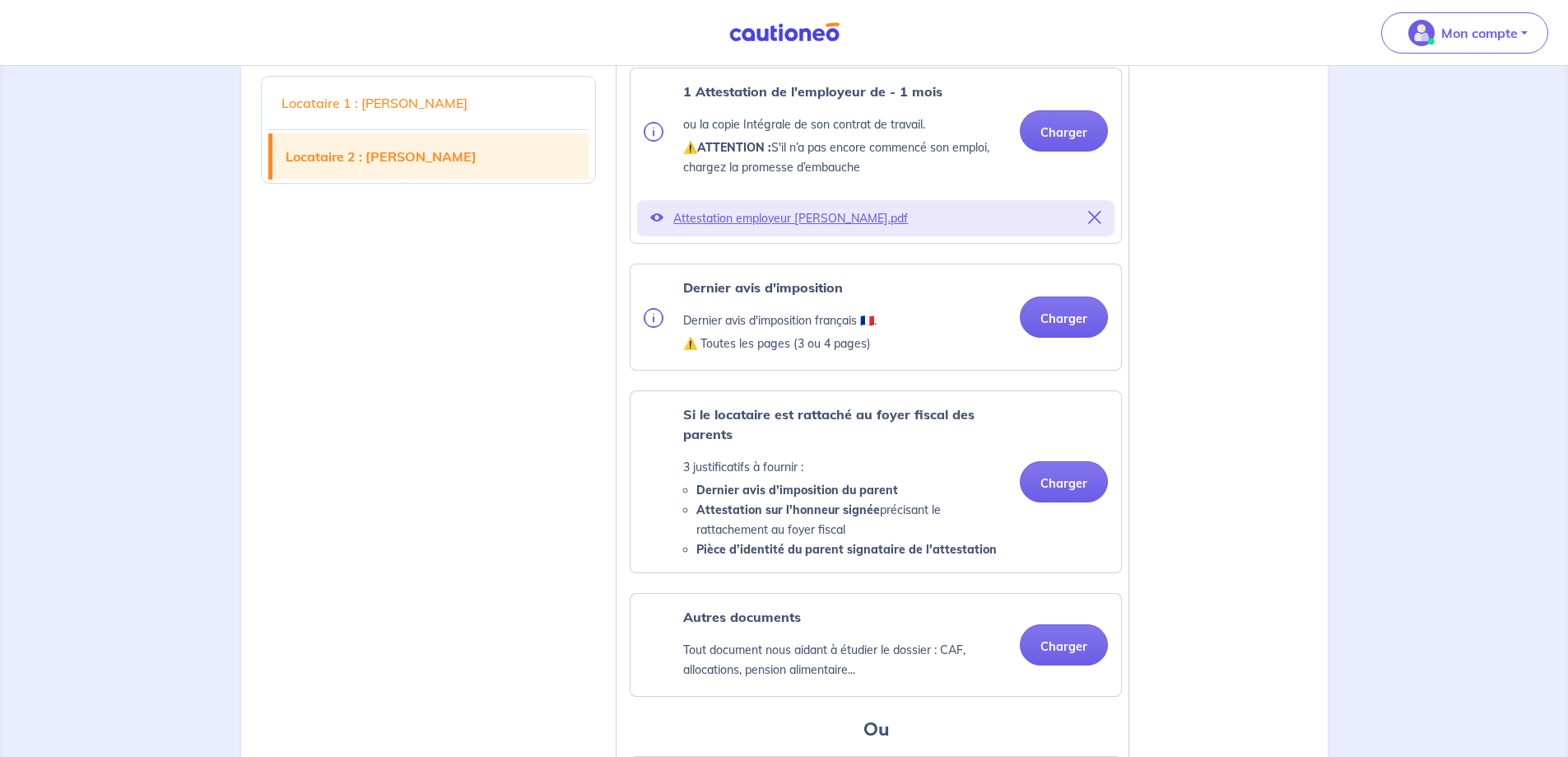
scroll to position [2479, 0]
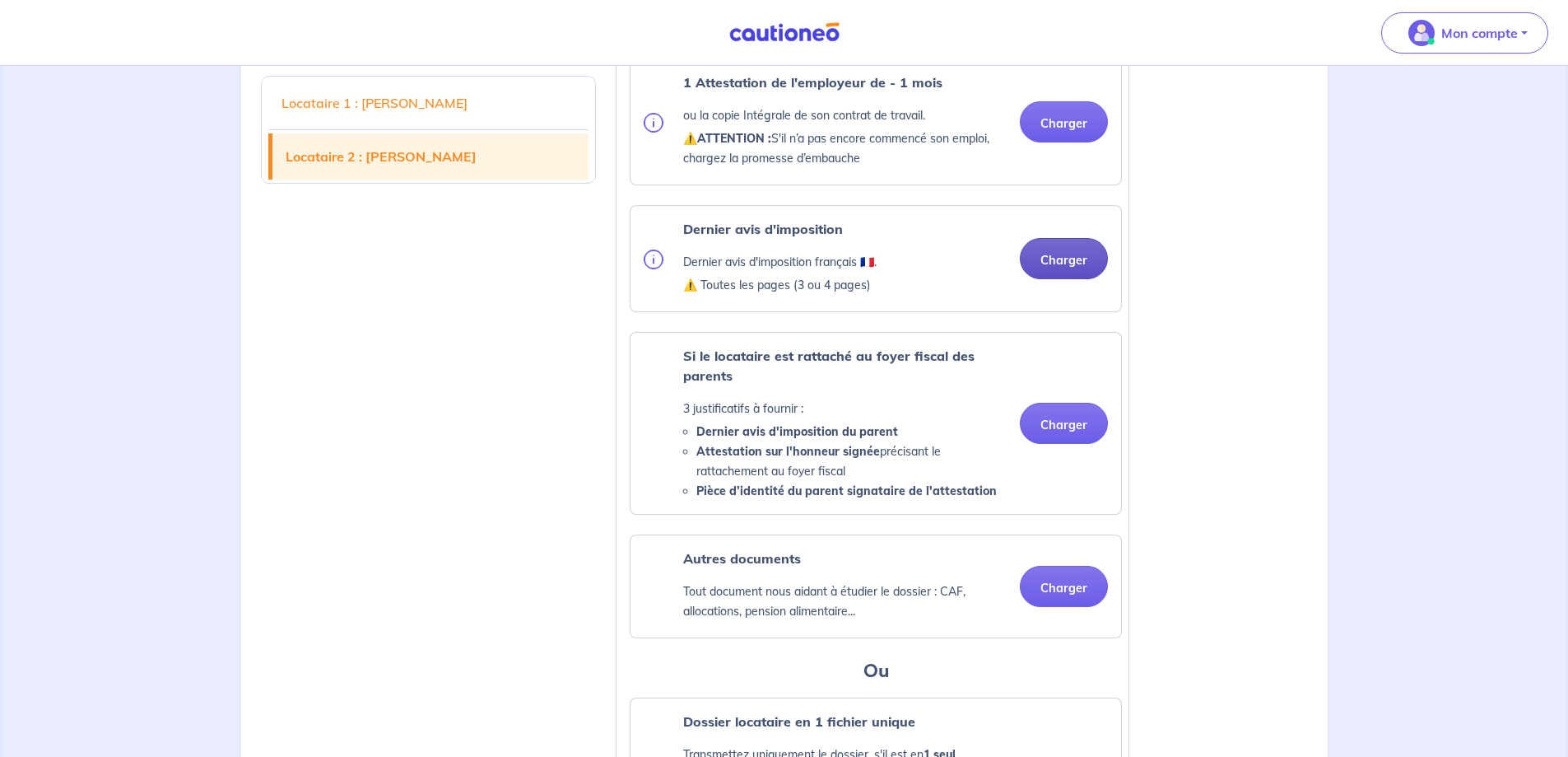
click at [1050, 279] on button "Charger" at bounding box center [1064, 259] width 88 height 41
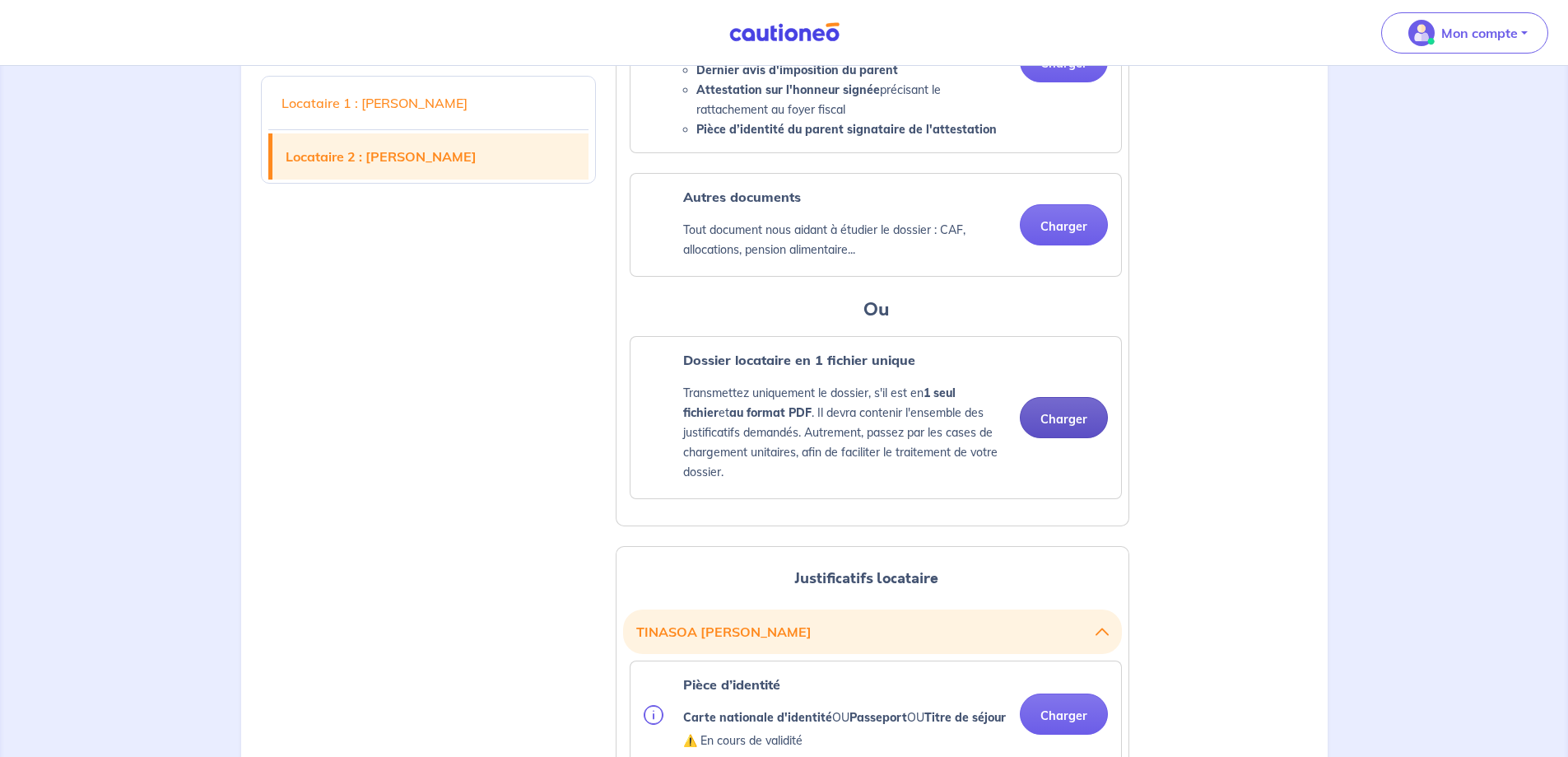
scroll to position [1408, 0]
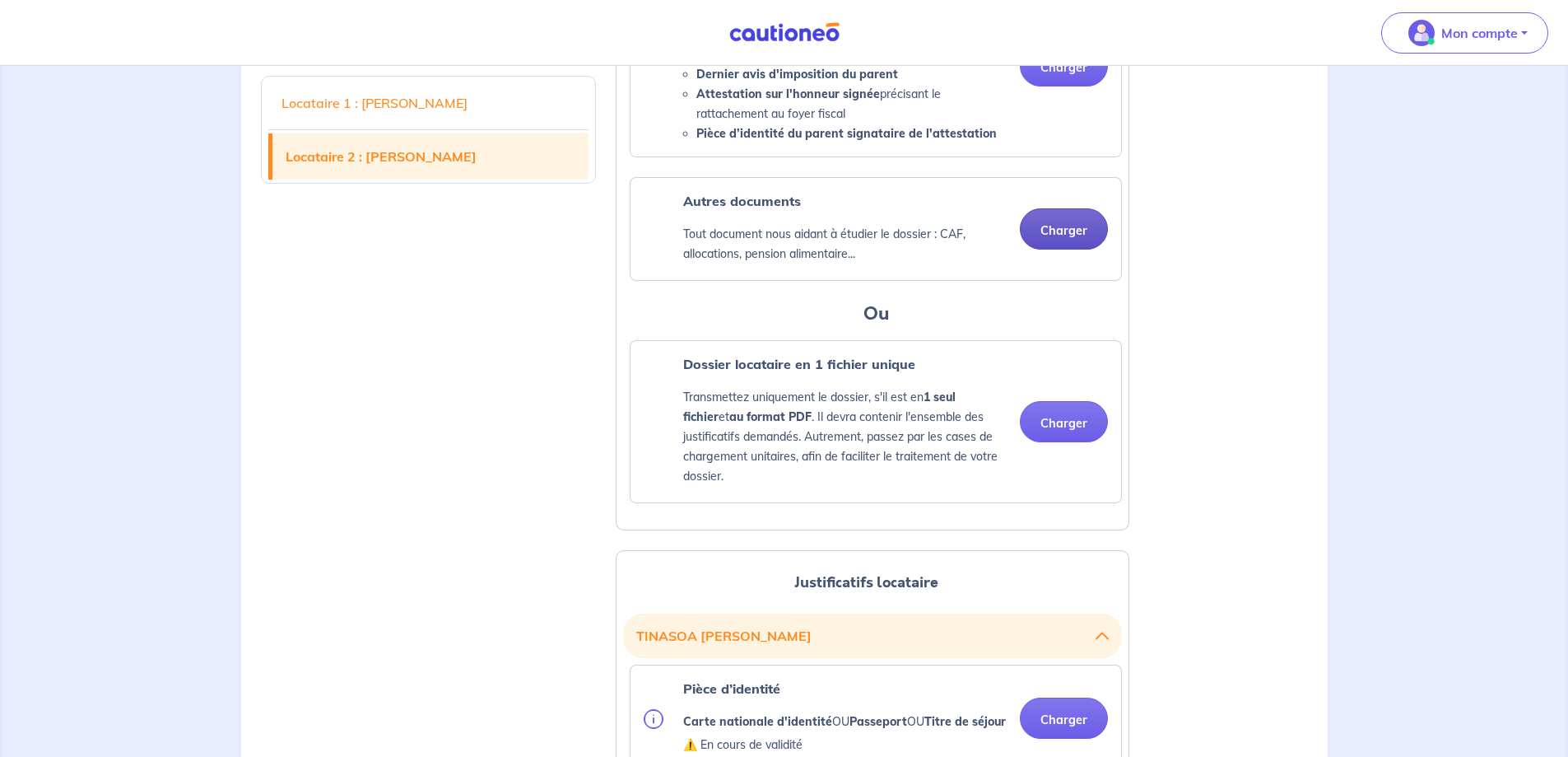
click at [1066, 239] on button "Charger" at bounding box center [1064, 229] width 88 height 41
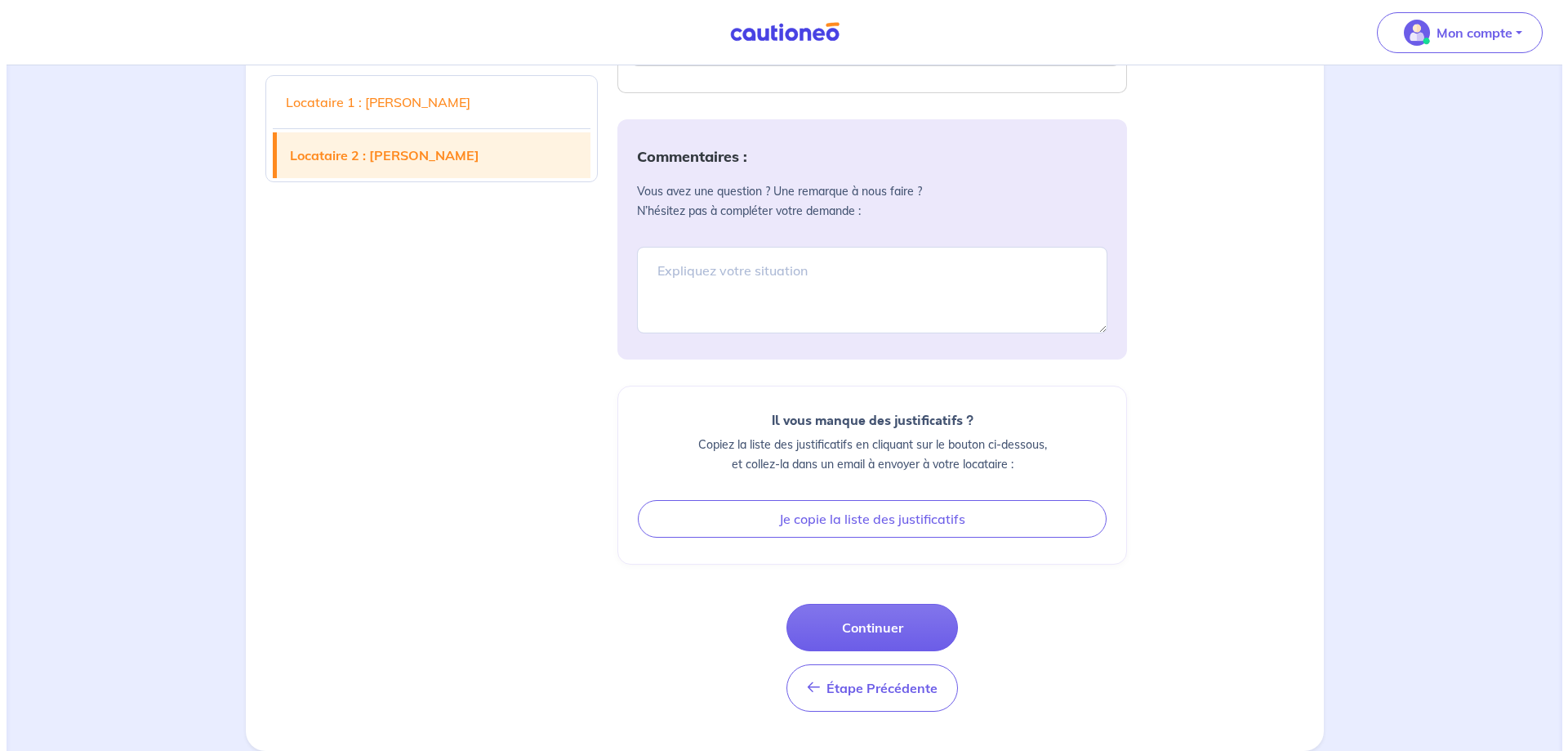
scroll to position [3472, 0]
click at [864, 632] on button "Continuer" at bounding box center [866, 627] width 172 height 47
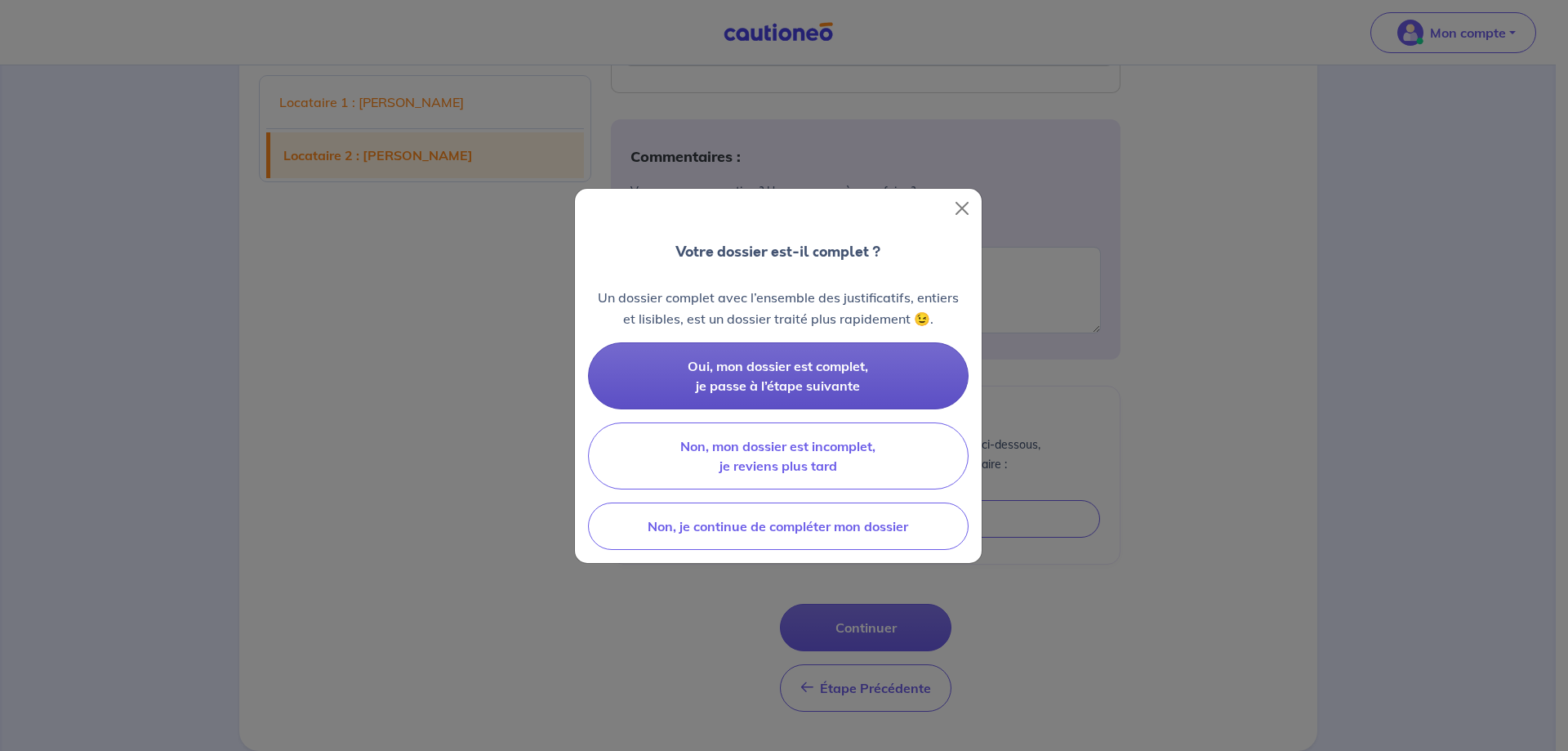
click at [773, 388] on span "Oui, mon dossier est complet, je passe à l’étape suivante" at bounding box center [778, 376] width 180 height 36
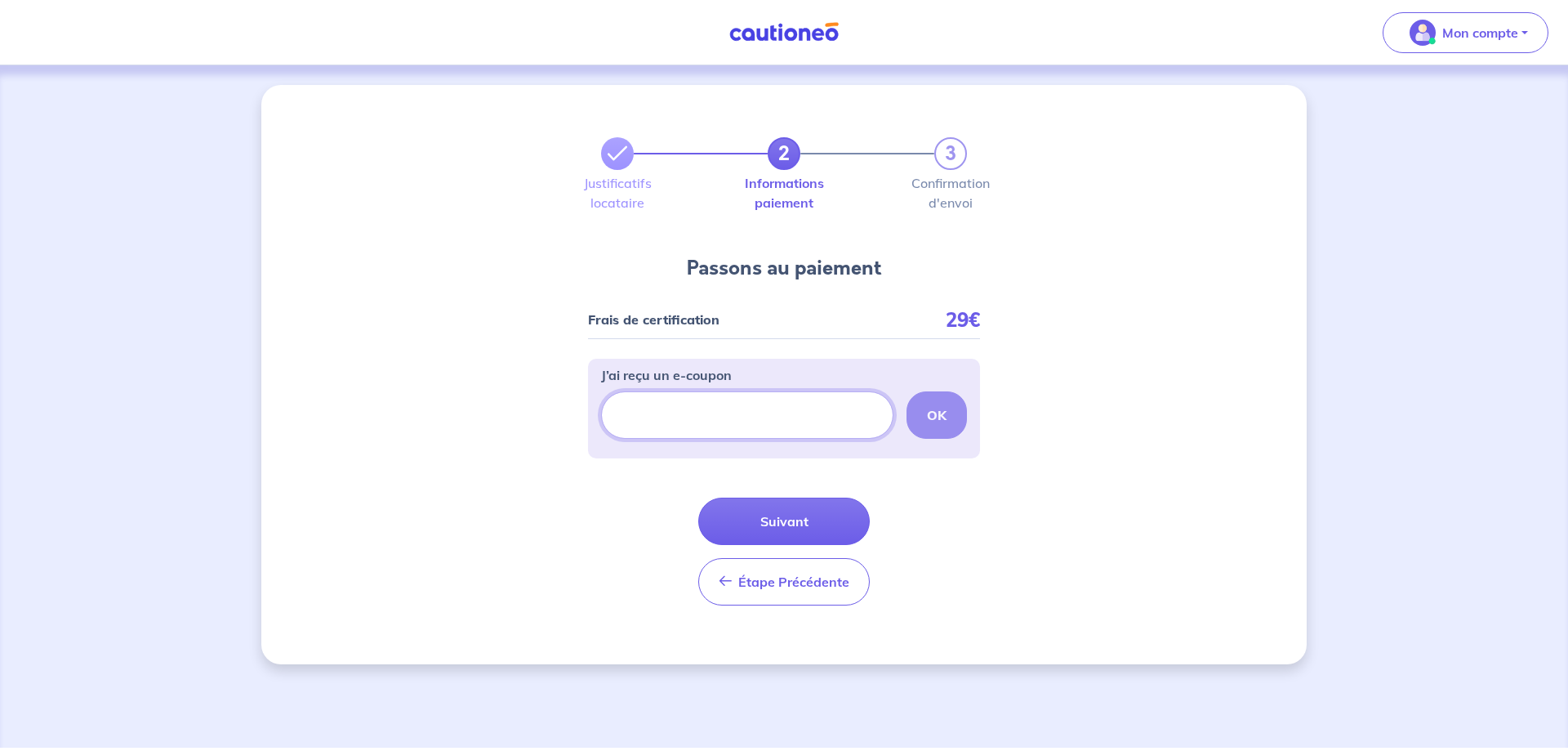
click at [749, 400] on input "J’ai reçu un e-coupon" at bounding box center [746, 415] width 292 height 47
click at [758, 533] on button "Suivant" at bounding box center [784, 522] width 172 height 47
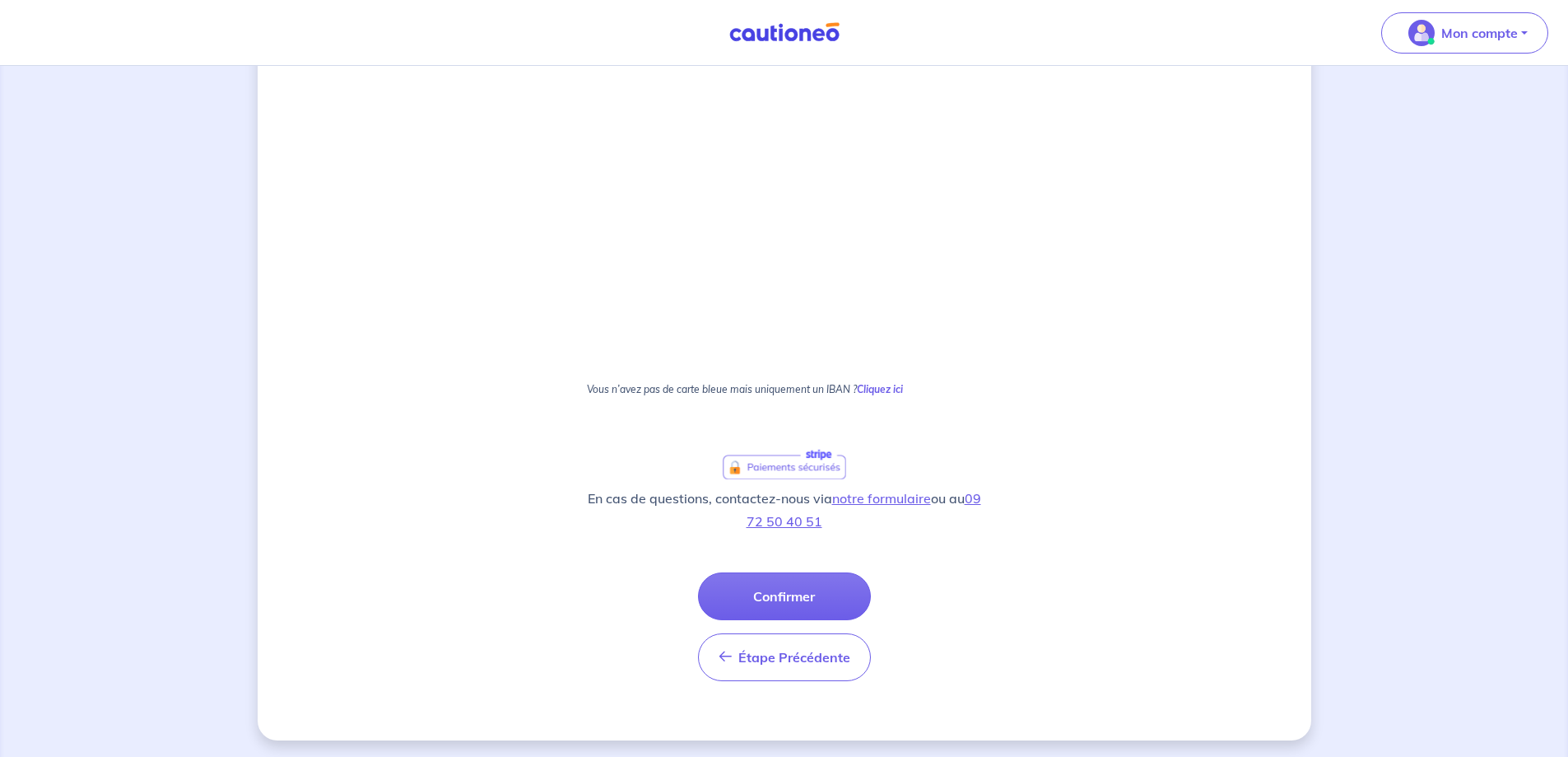
scroll to position [389, 0]
click at [768, 602] on button "Confirmer" at bounding box center [784, 593] width 173 height 48
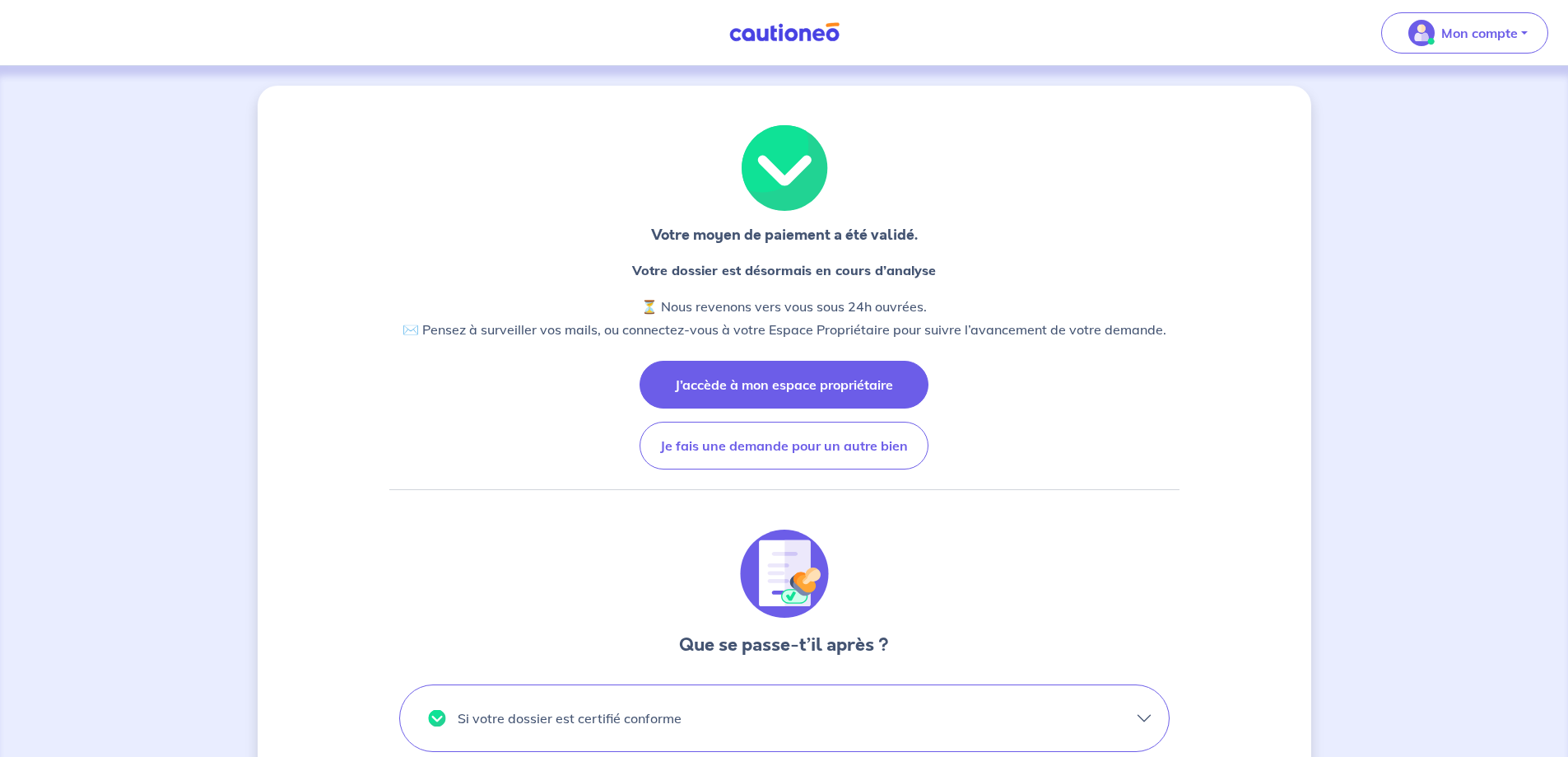
click at [850, 374] on button "J’accède à mon espace propriétaire" at bounding box center [784, 385] width 289 height 48
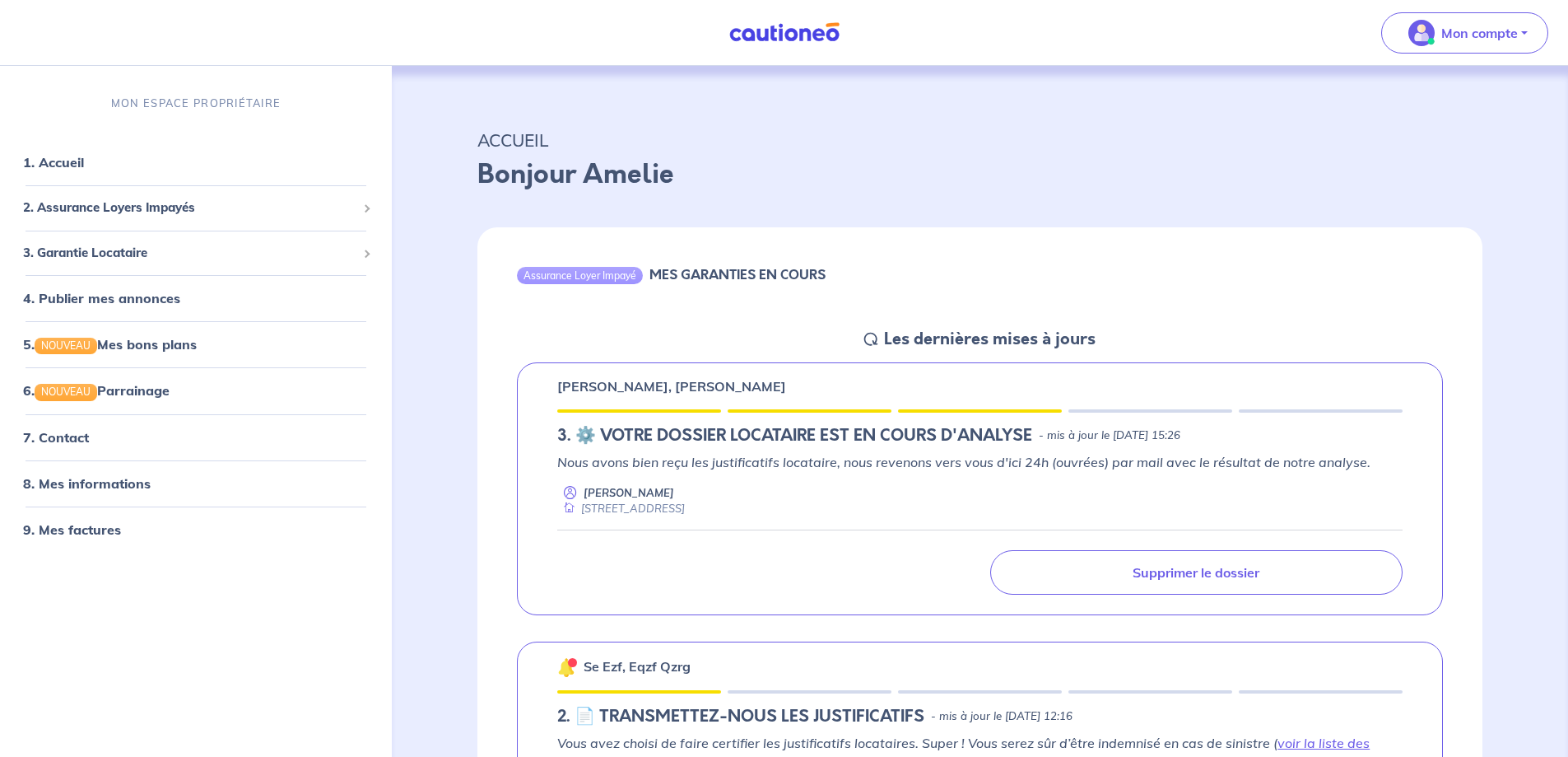
scroll to position [165, 0]
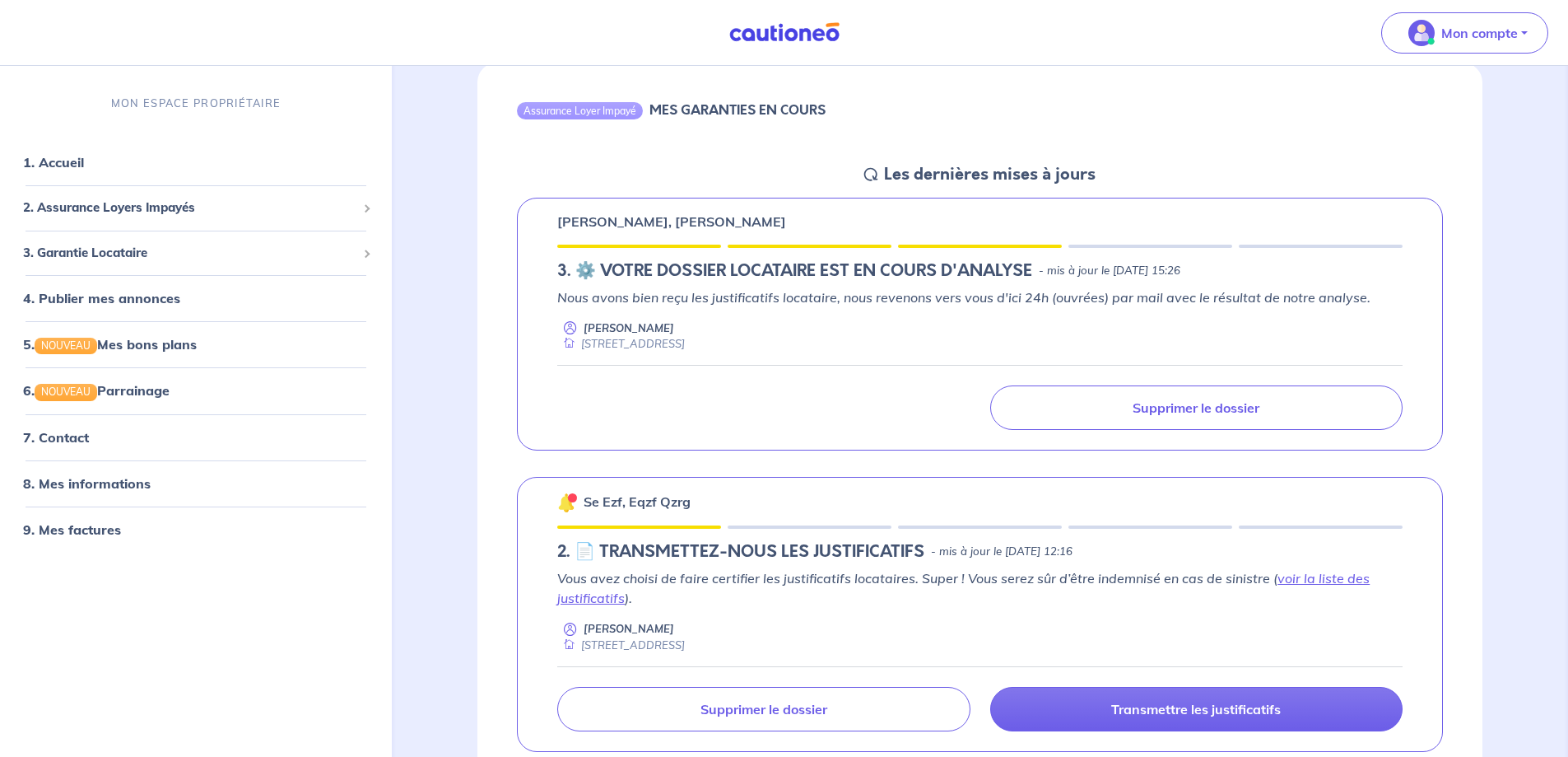
click at [685, 342] on div "[STREET_ADDRESS]" at bounding box center [621, 344] width 128 height 15
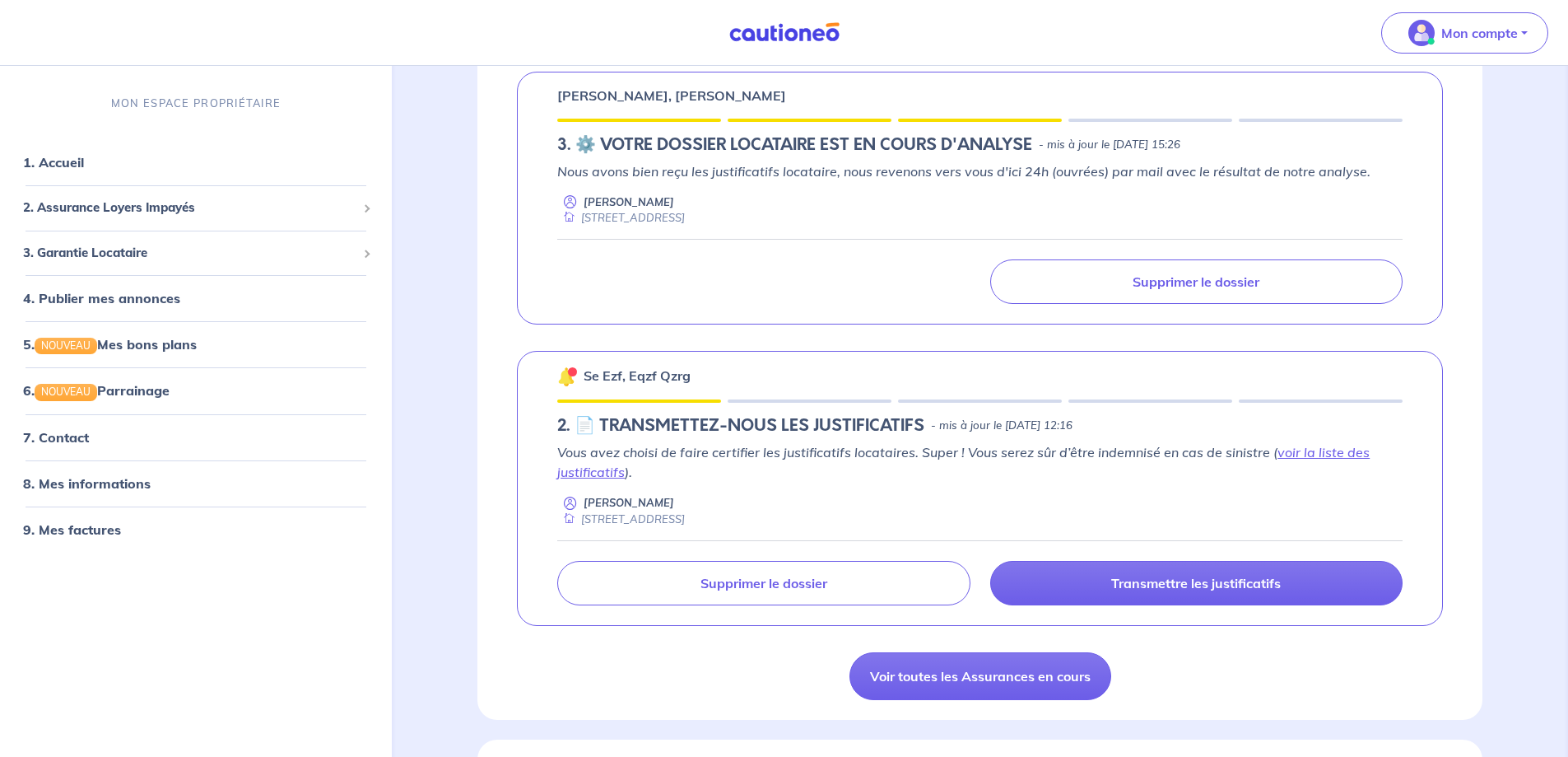
scroll to position [494, 0]
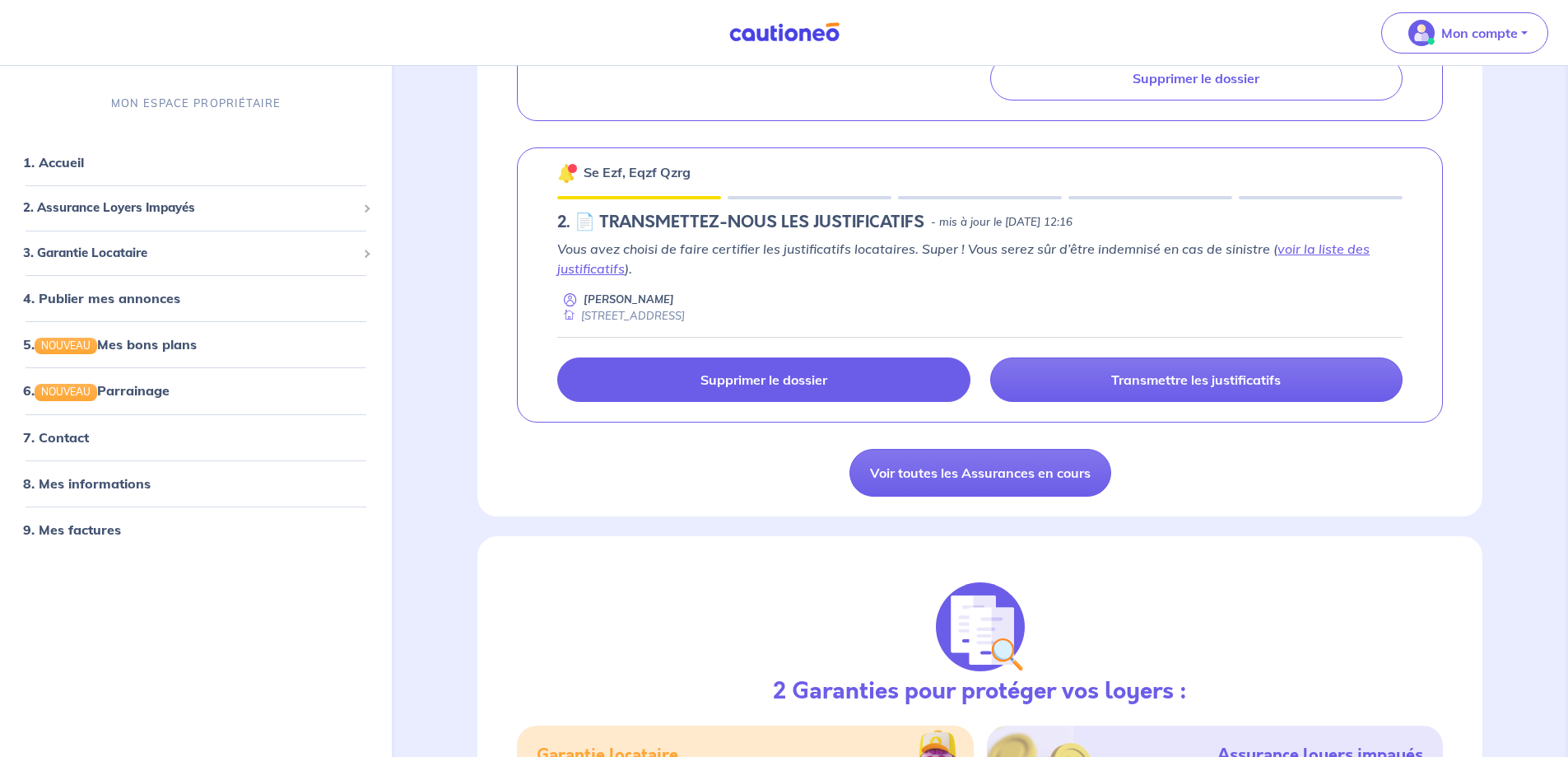
click at [844, 398] on link "Supprimer le dossier" at bounding box center [763, 380] width 412 height 44
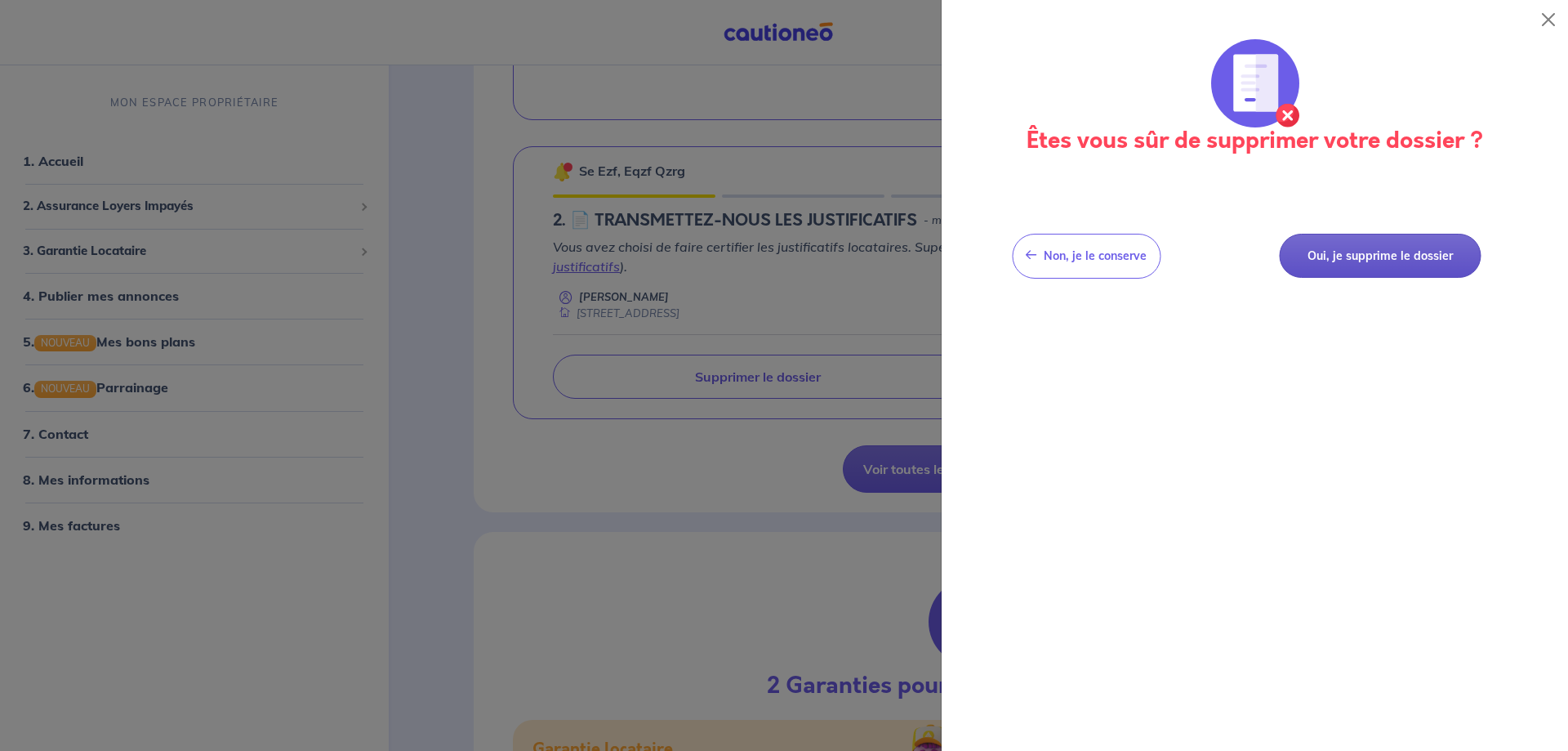
click at [1410, 251] on button "Oui, je supprime le dossier" at bounding box center [1379, 256] width 201 height 45
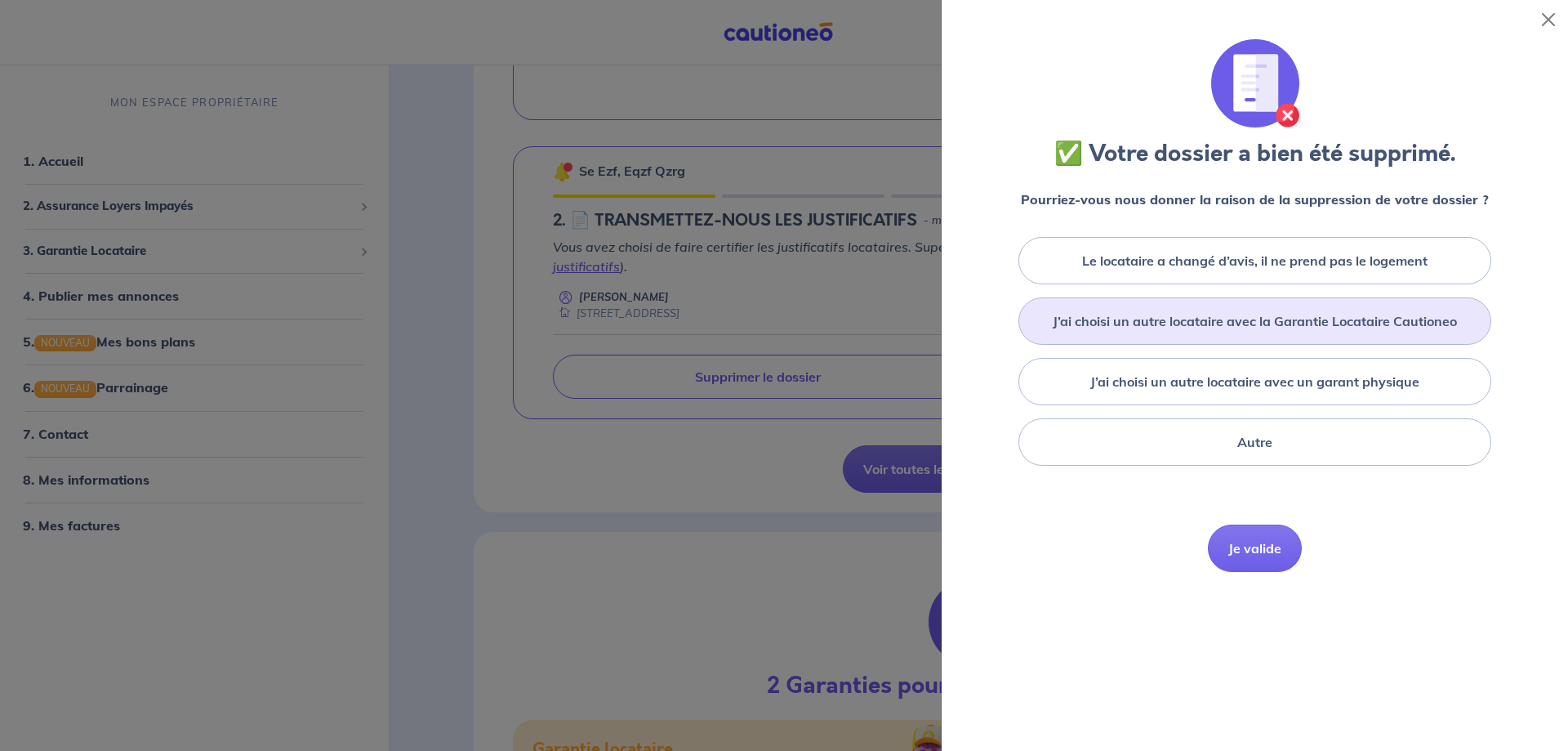
click at [1208, 306] on div "J’ai choisi un autre locataire avec la Garantie Locataire Cautioneo" at bounding box center [1254, 321] width 473 height 47
click at [1230, 575] on button "Je valide" at bounding box center [1254, 572] width 94 height 47
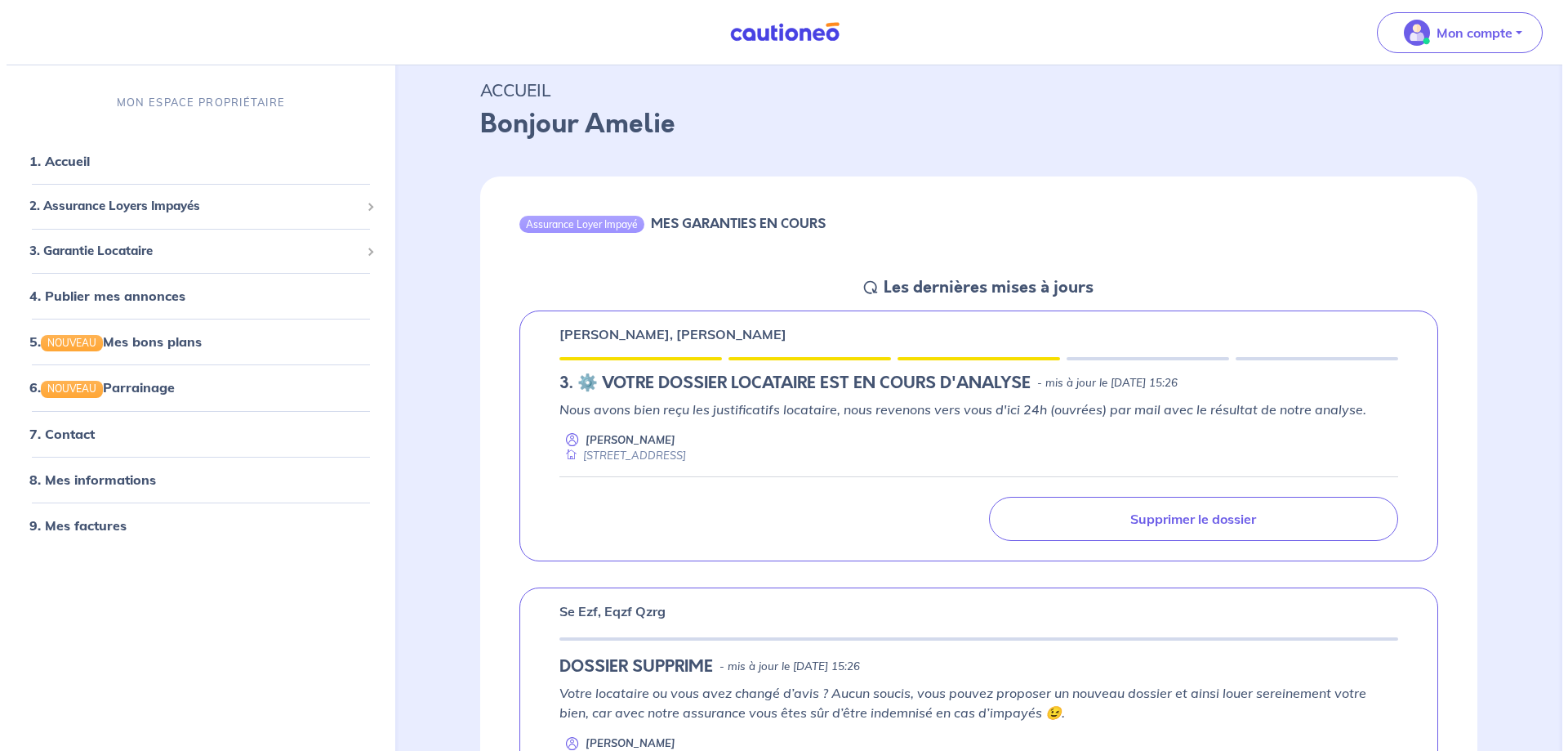
scroll to position [0, 0]
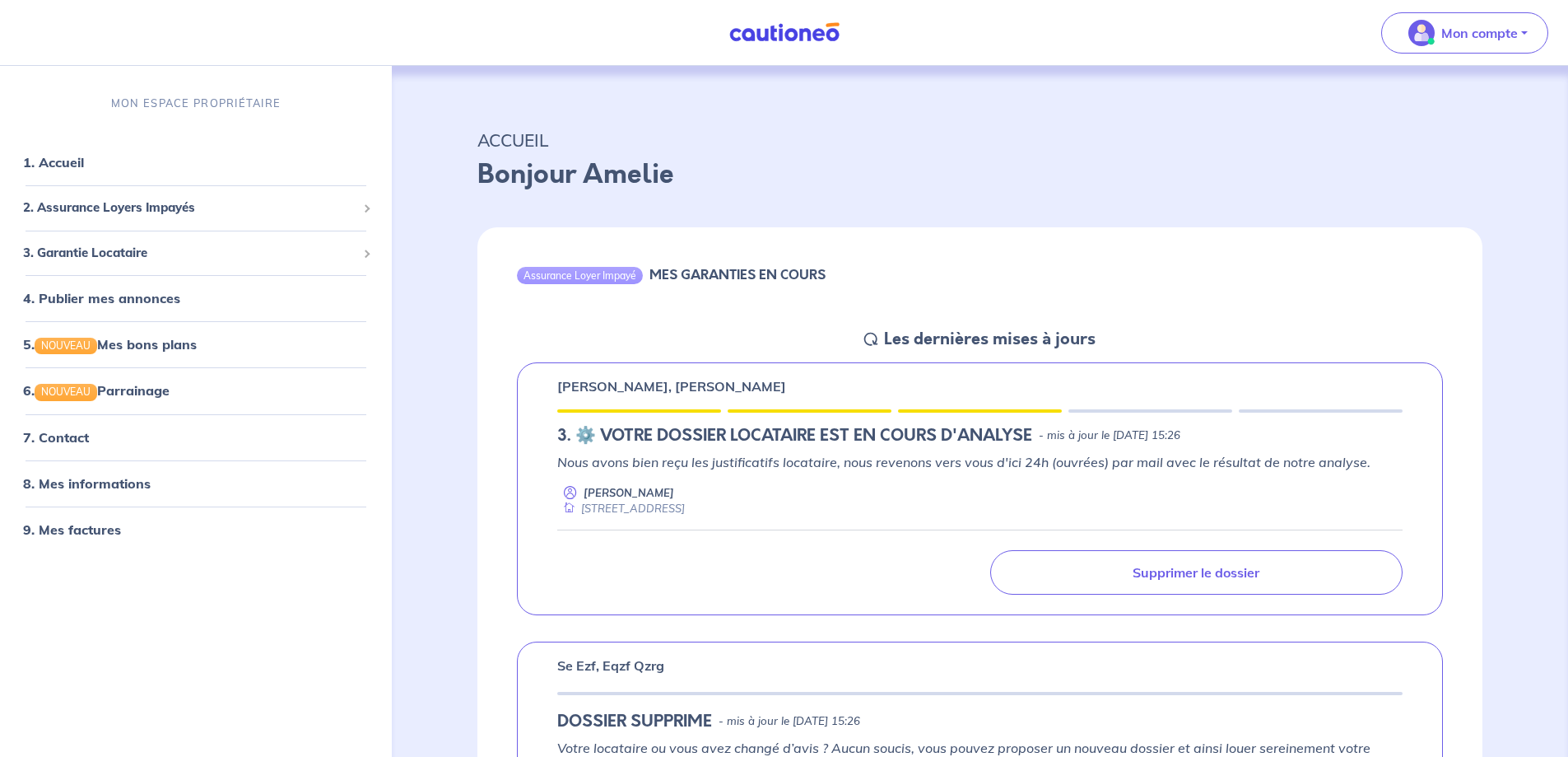
click at [786, 421] on div "[PERSON_NAME], [PERSON_NAME] 3.︎ ⚙️ VOTRE DOSSIER LOCATAIRE EST EN COURS D'ANAL…" at bounding box center [980, 489] width 926 height 253
click at [766, 445] on h5 "3.︎ ⚙️ VOTRE DOSSIER LOCATAIRE EST EN COURS D'ANALYSE" at bounding box center [794, 435] width 475 height 20
click at [635, 499] on p "[PERSON_NAME]" at bounding box center [629, 492] width 90 height 15
click at [641, 521] on div "Nous avons bien reçu les justificatifs locataire, nous revenons vers vous d'ici…" at bounding box center [979, 524] width 845 height 143
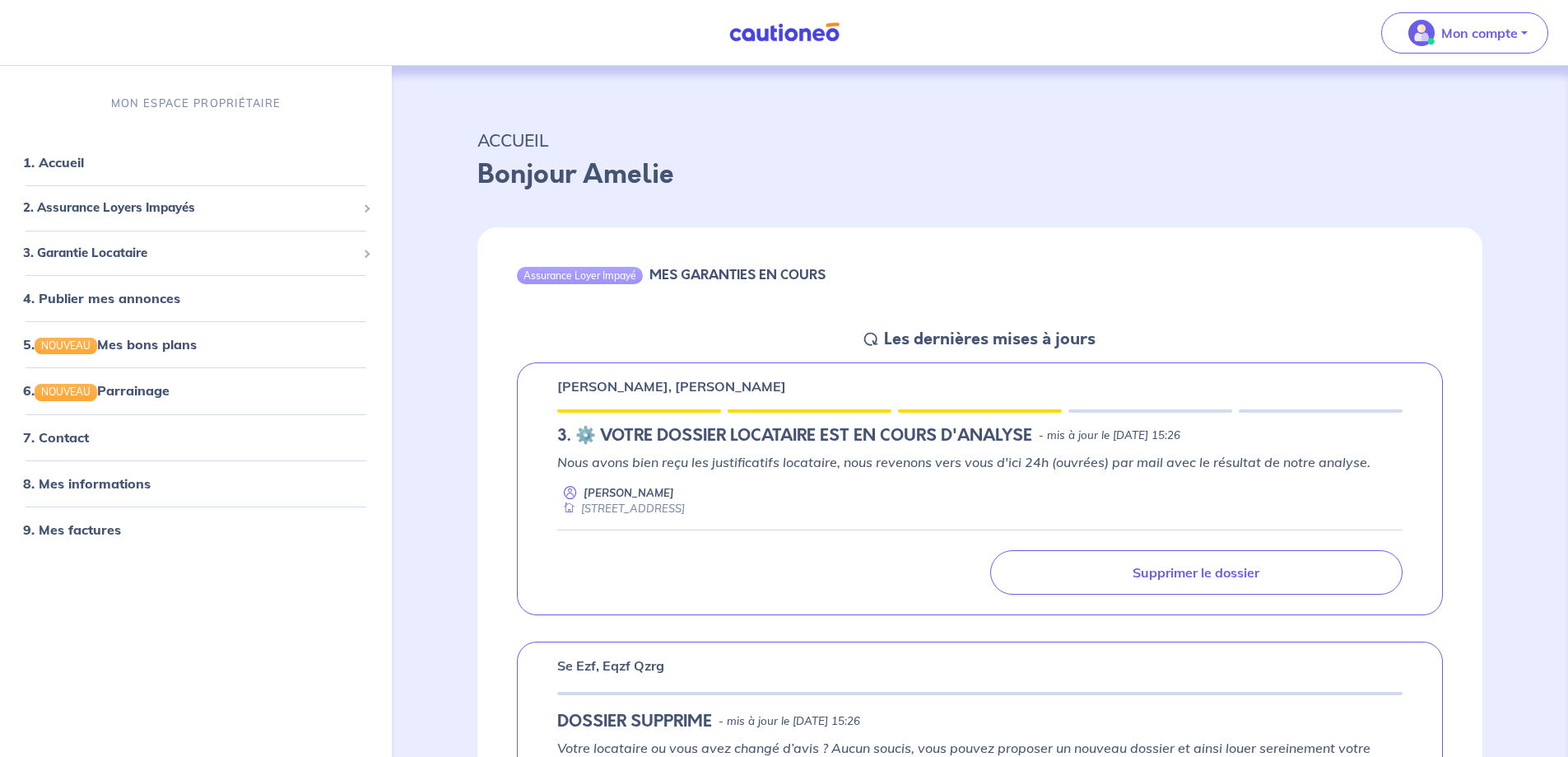
click at [653, 452] on p "Nous avons bien reçu les justificatifs locataire, nous revenons vers vous d'ici…" at bounding box center [979, 462] width 845 height 20
drag, startPoint x: 1024, startPoint y: 335, endPoint x: 1007, endPoint y: 366, distance: 35.4
click at [1024, 342] on h5 "Les dernières mises à jours" at bounding box center [990, 339] width 212 height 20
click at [1007, 366] on div "[PERSON_NAME], [PERSON_NAME] 3.︎ ⚙️ VOTRE DOSSIER LOCATAIRE EST EN COURS D'ANAL…" at bounding box center [980, 489] width 926 height 253
click at [1063, 445] on div "[PERSON_NAME], [PERSON_NAME] 3.︎ ⚙️ VOTRE DOSSIER LOCATAIRE EST EN COURS D'ANAL…" at bounding box center [980, 489] width 926 height 253
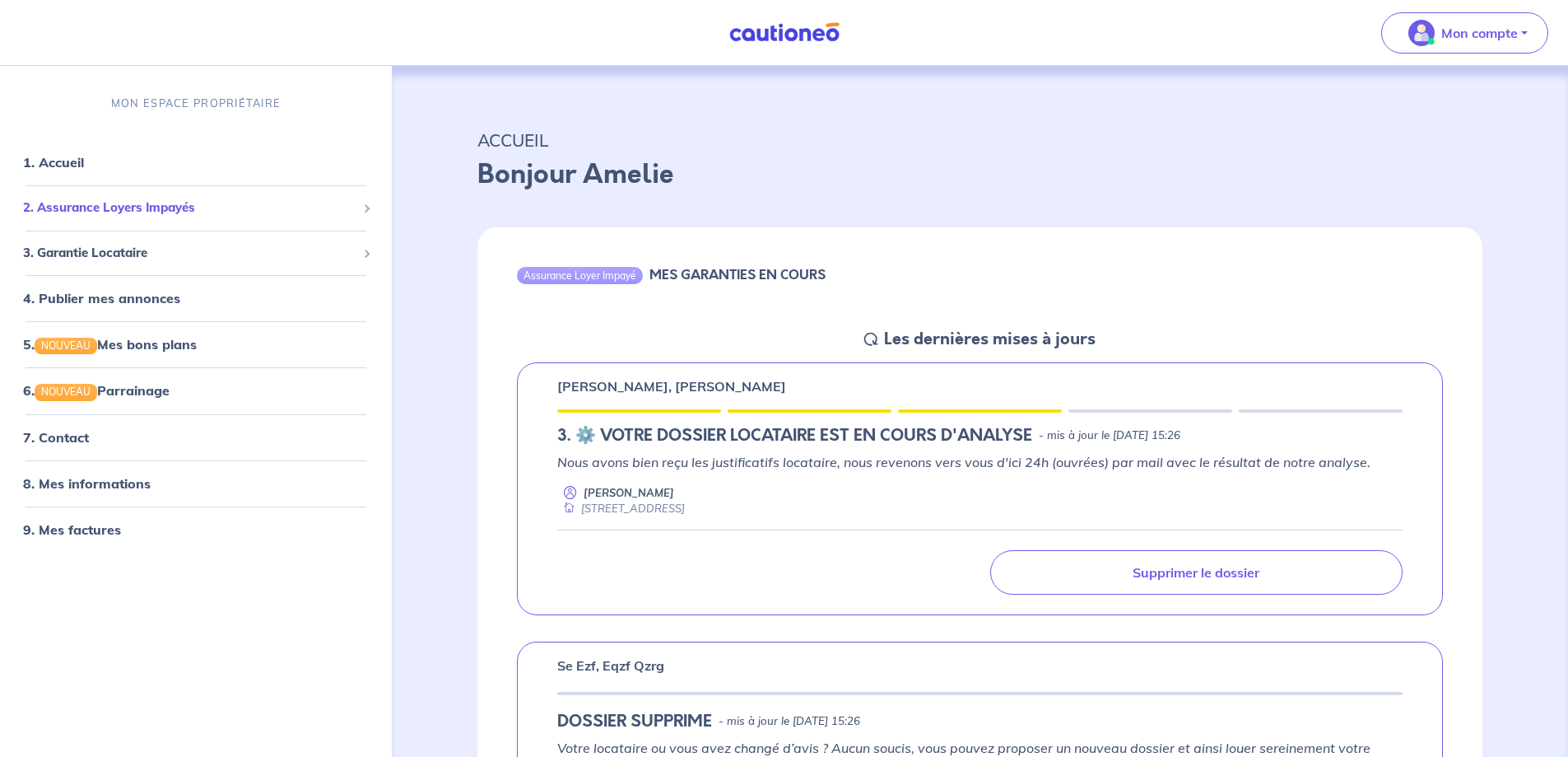
click at [144, 216] on span "2. Assurance Loyers Impayés" at bounding box center [189, 208] width 334 height 19
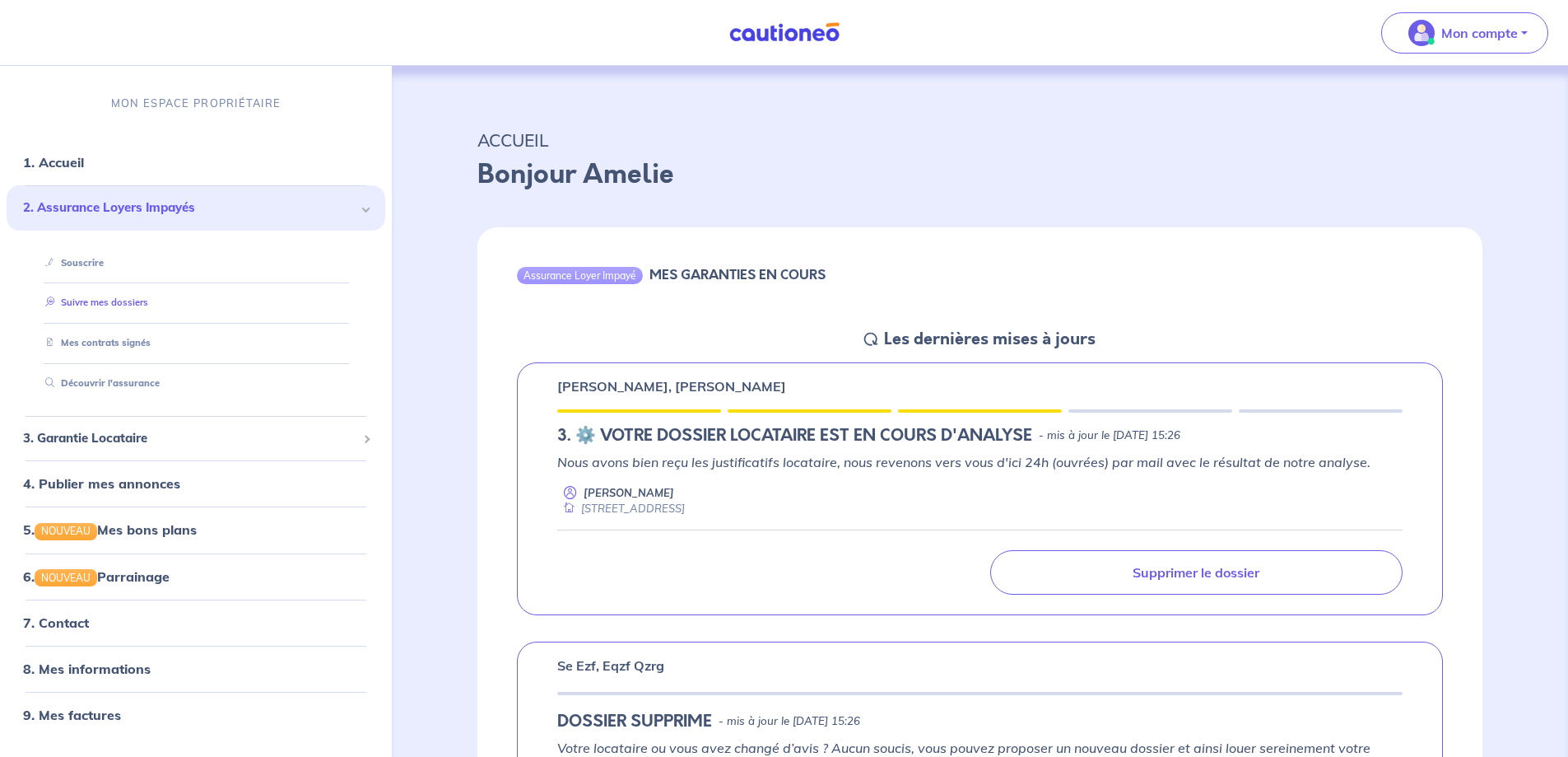
click at [114, 308] on link "Suivre mes dossiers" at bounding box center [93, 302] width 109 height 12
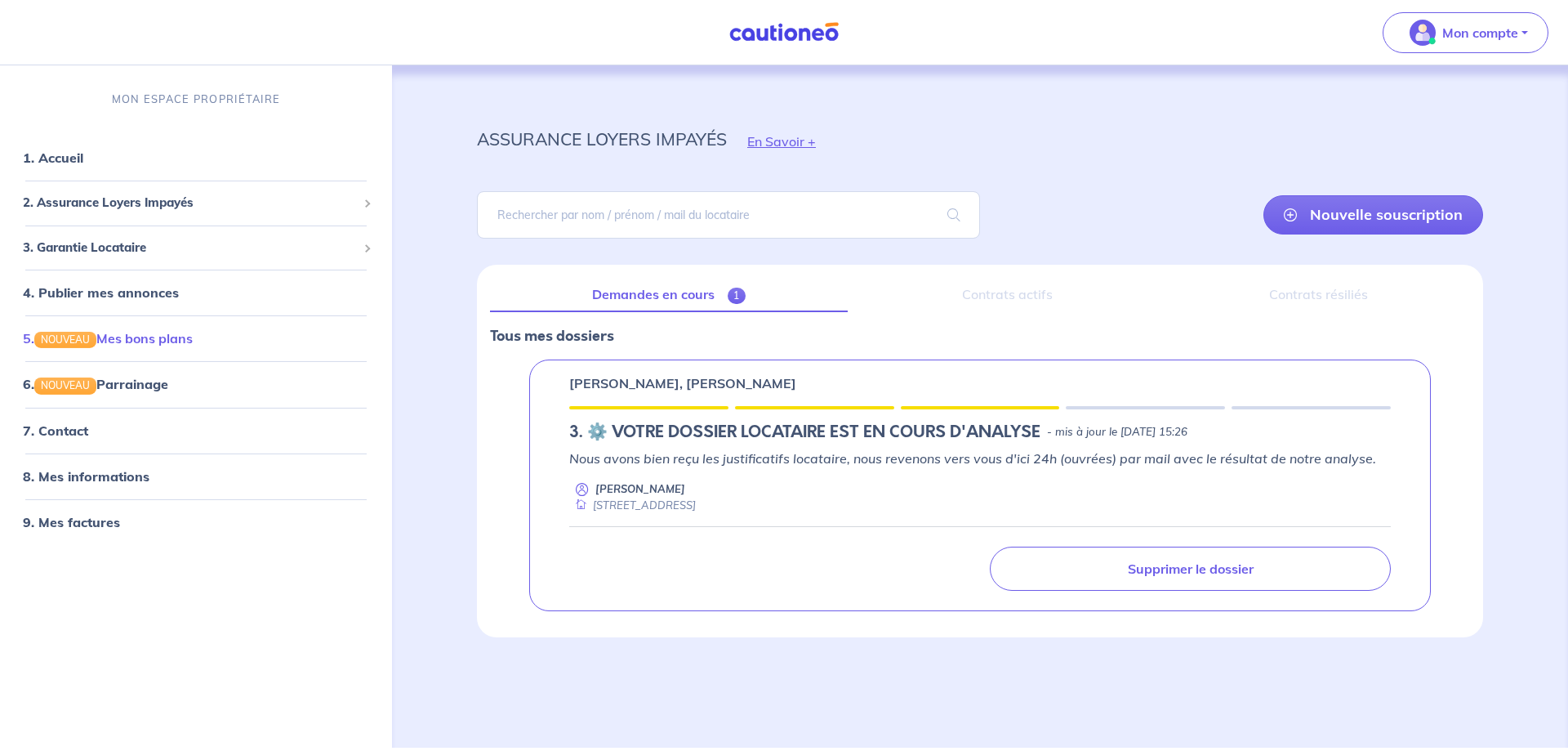
click at [113, 345] on link "5. NOUVEAU Mes bons plans" at bounding box center [107, 338] width 170 height 16
